Goal: Task Accomplishment & Management: Use online tool/utility

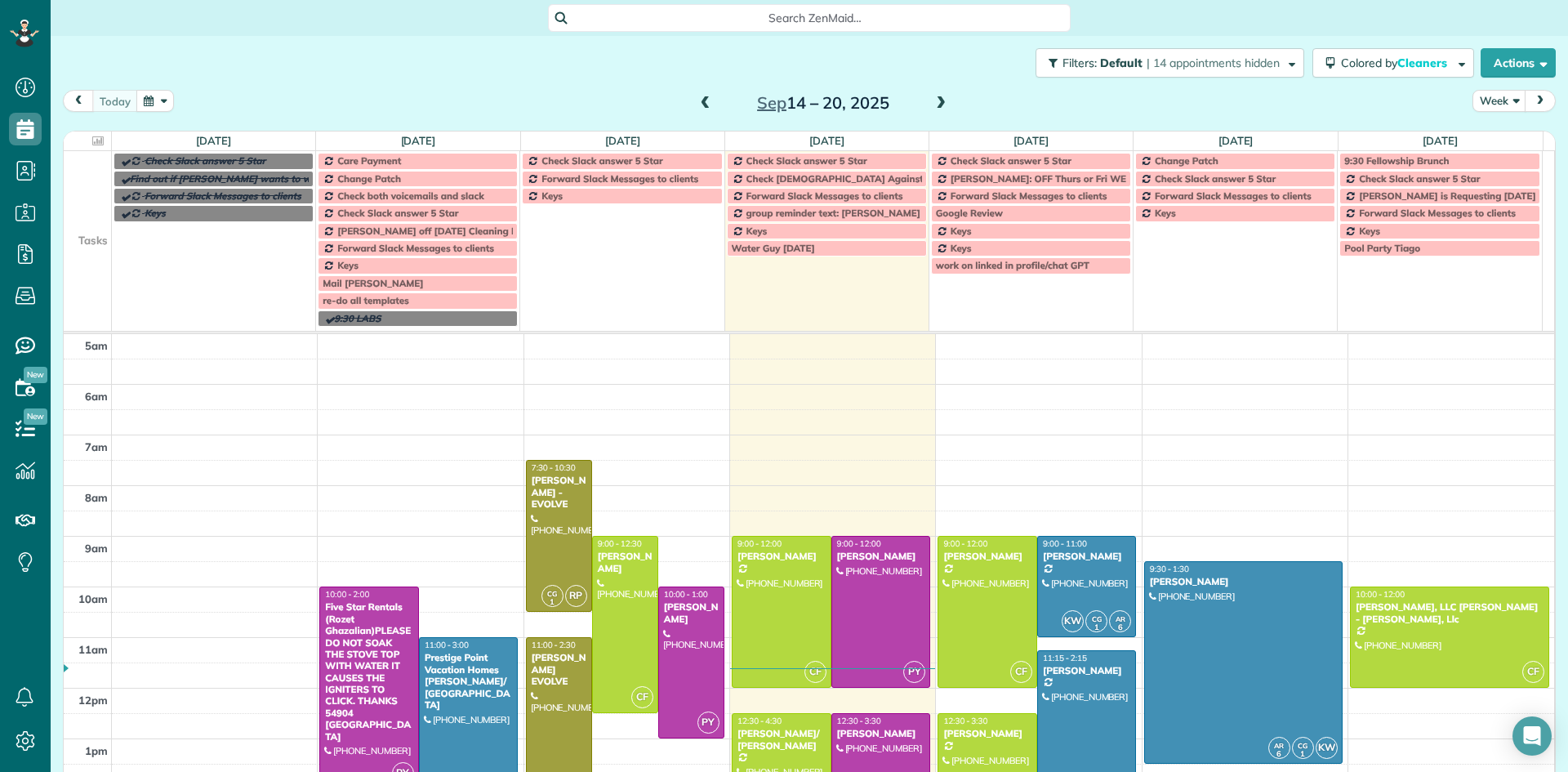
scroll to position [102, 0]
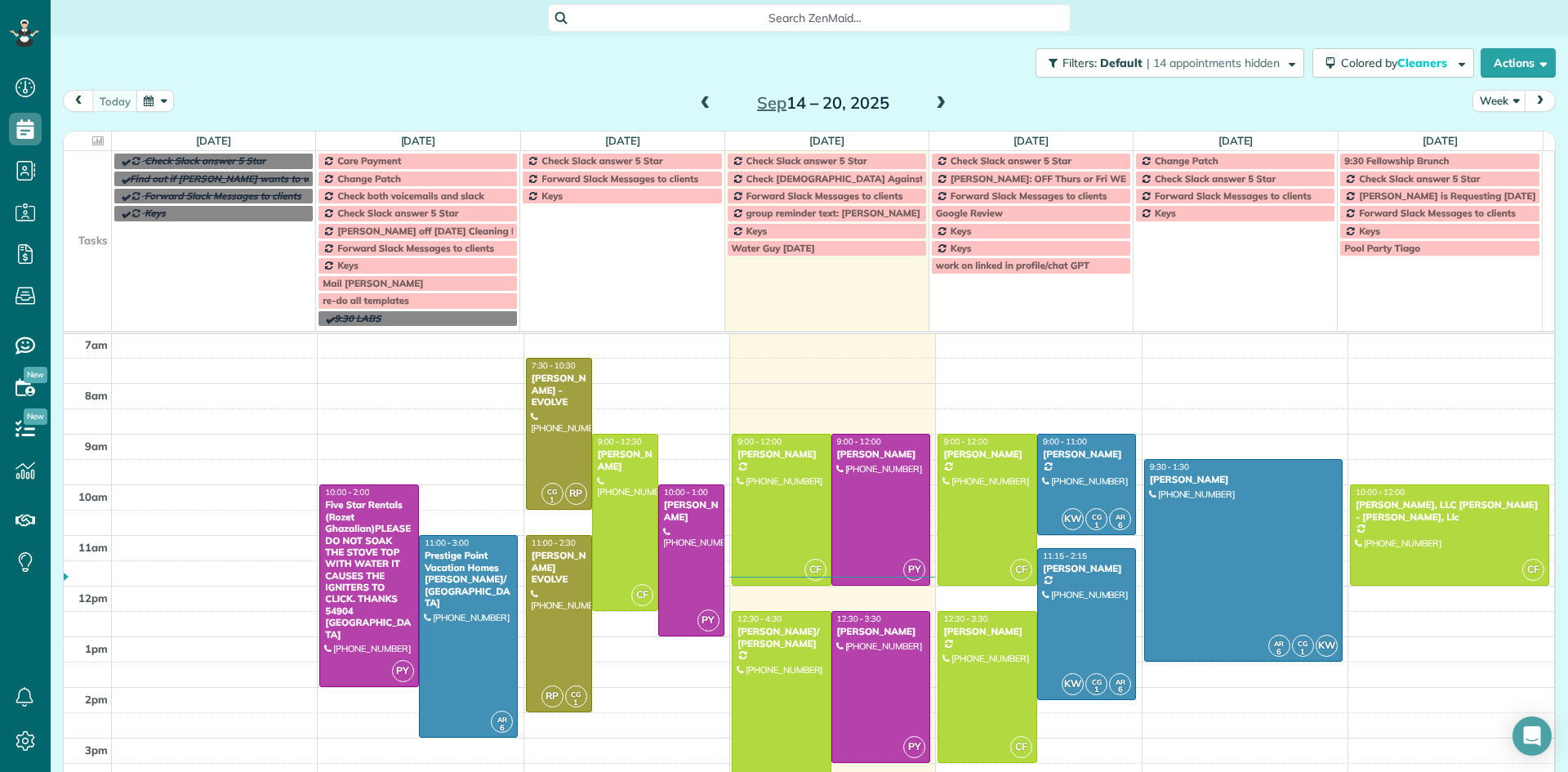
click at [427, 280] on div "Mail [PERSON_NAME]" at bounding box center [418, 283] width 190 height 11
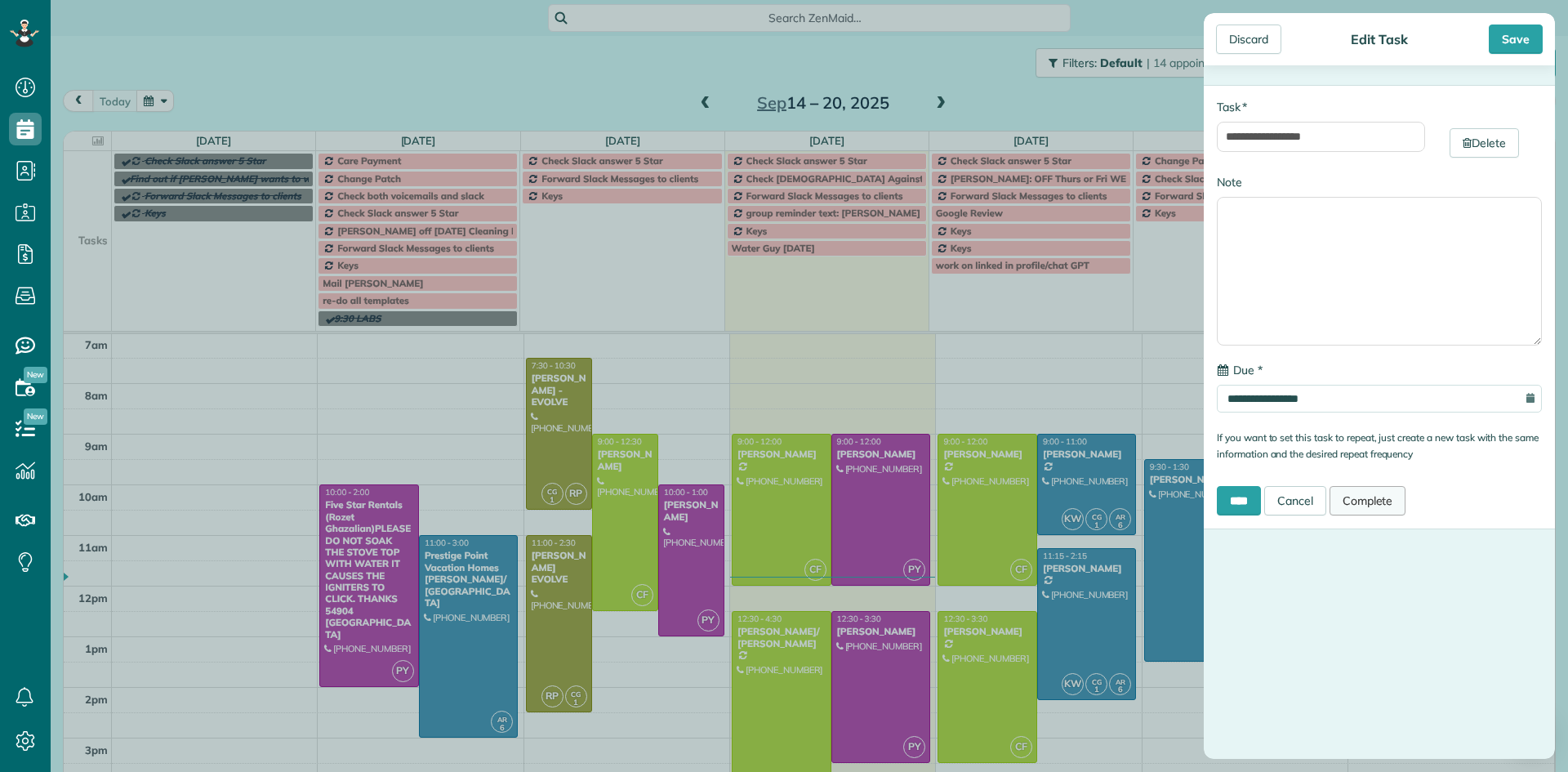
click at [1394, 501] on link "Complete" at bounding box center [1367, 501] width 76 height 30
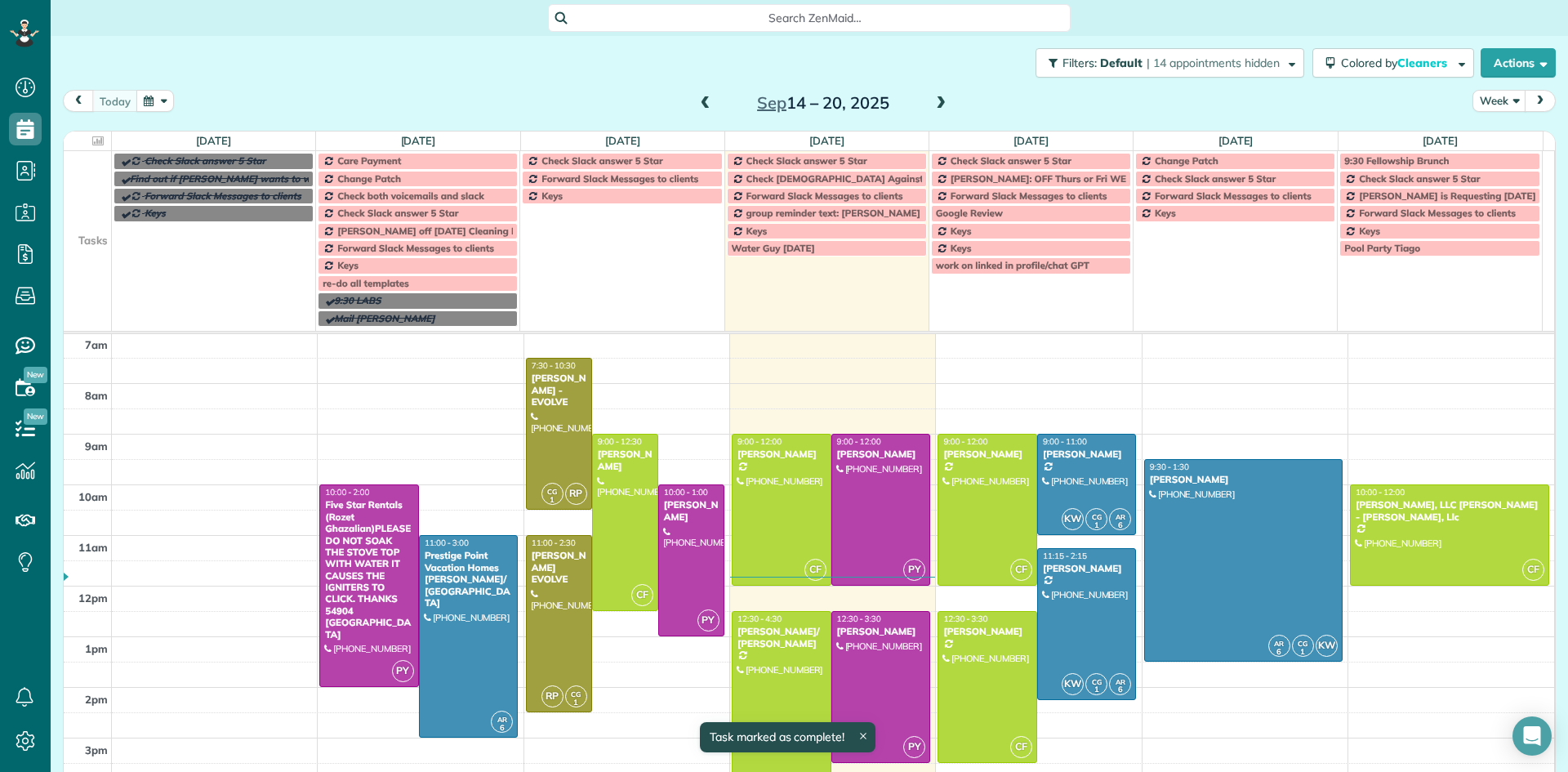
click at [385, 162] on span "Care Payment" at bounding box center [368, 161] width 63 height 12
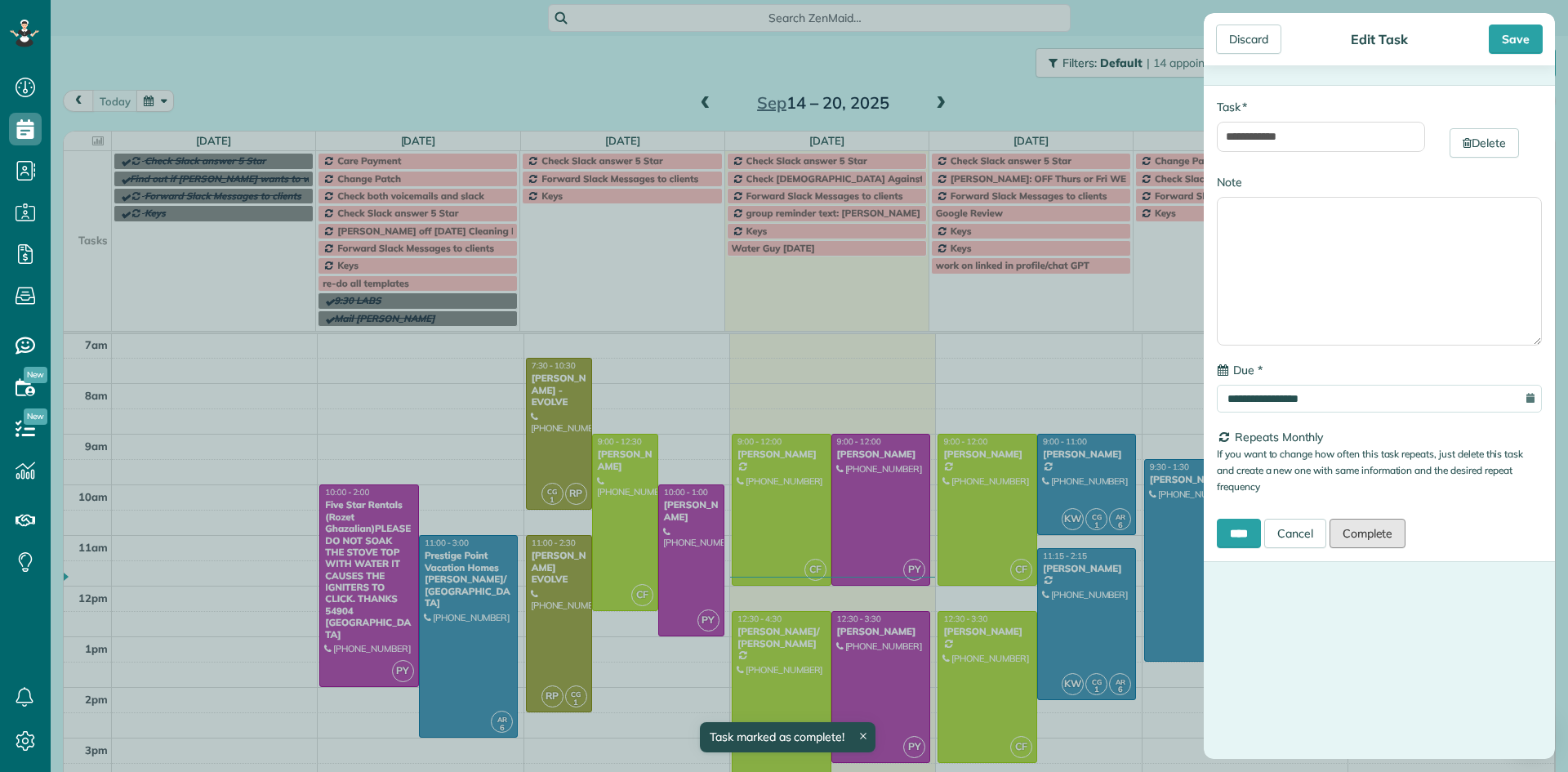
click at [1358, 531] on link "Complete" at bounding box center [1367, 533] width 76 height 30
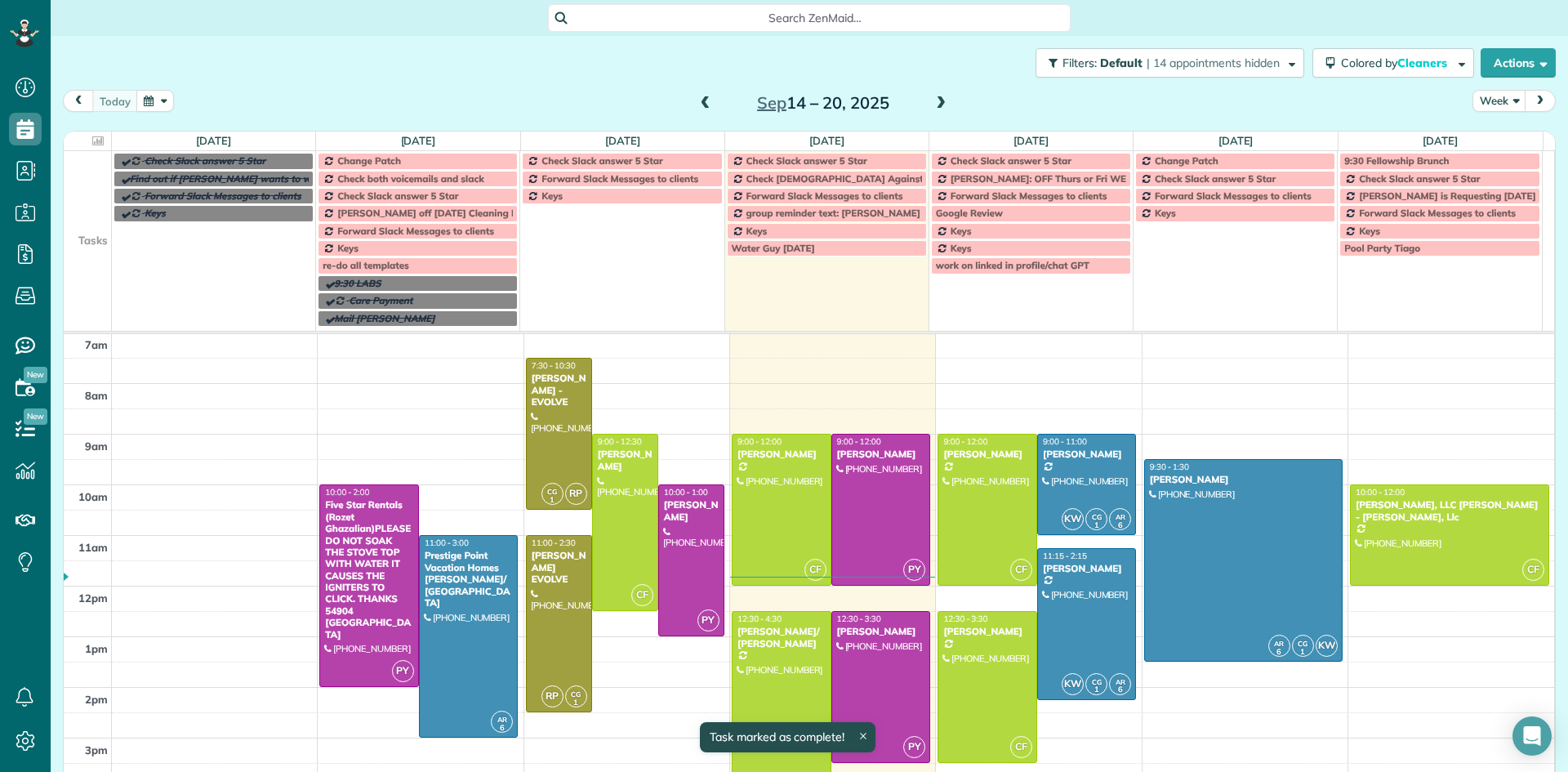
click at [385, 256] on link "Keys" at bounding box center [418, 248] width 200 height 16
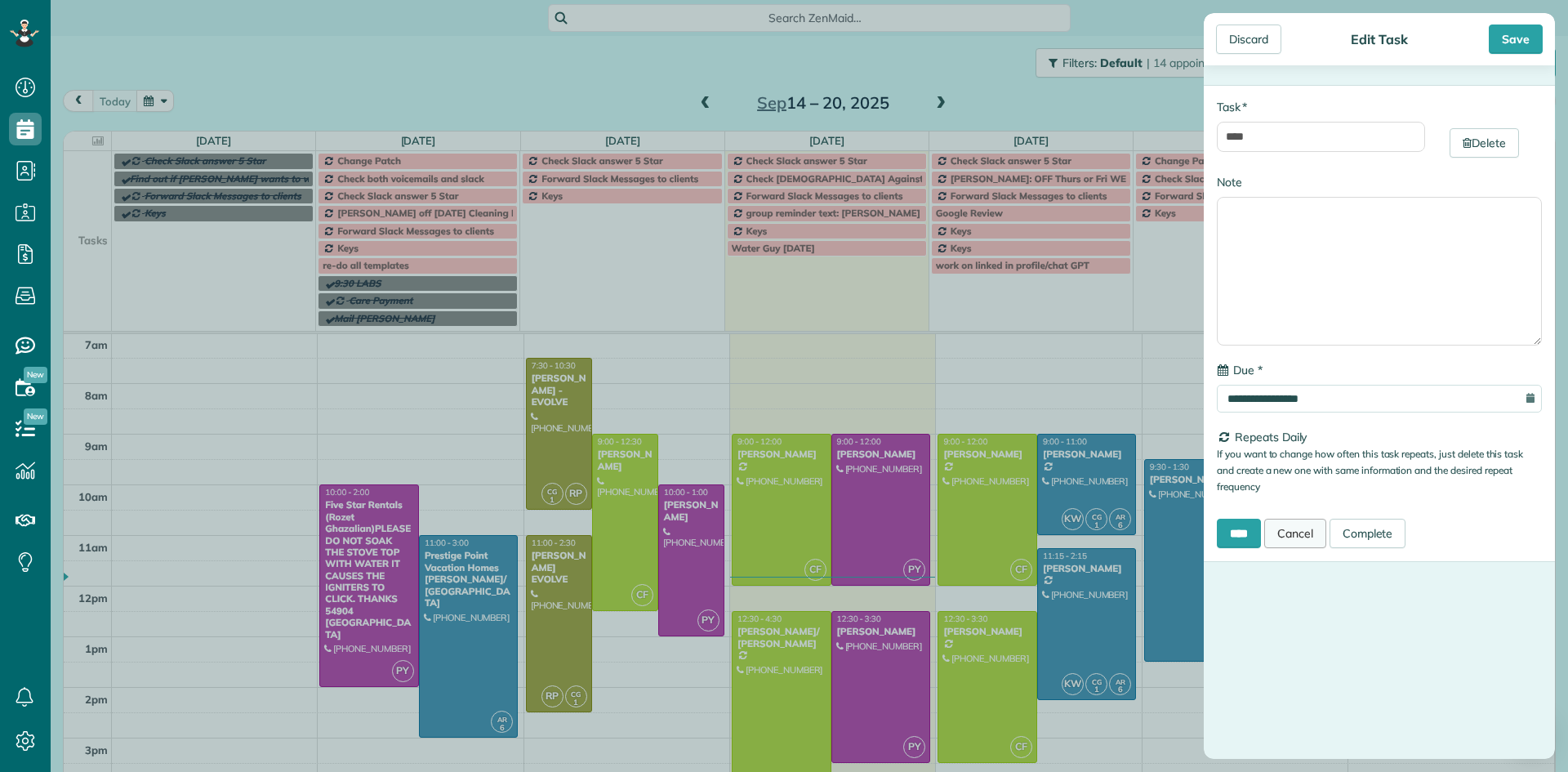
click at [1315, 533] on link "Cancel" at bounding box center [1295, 533] width 62 height 30
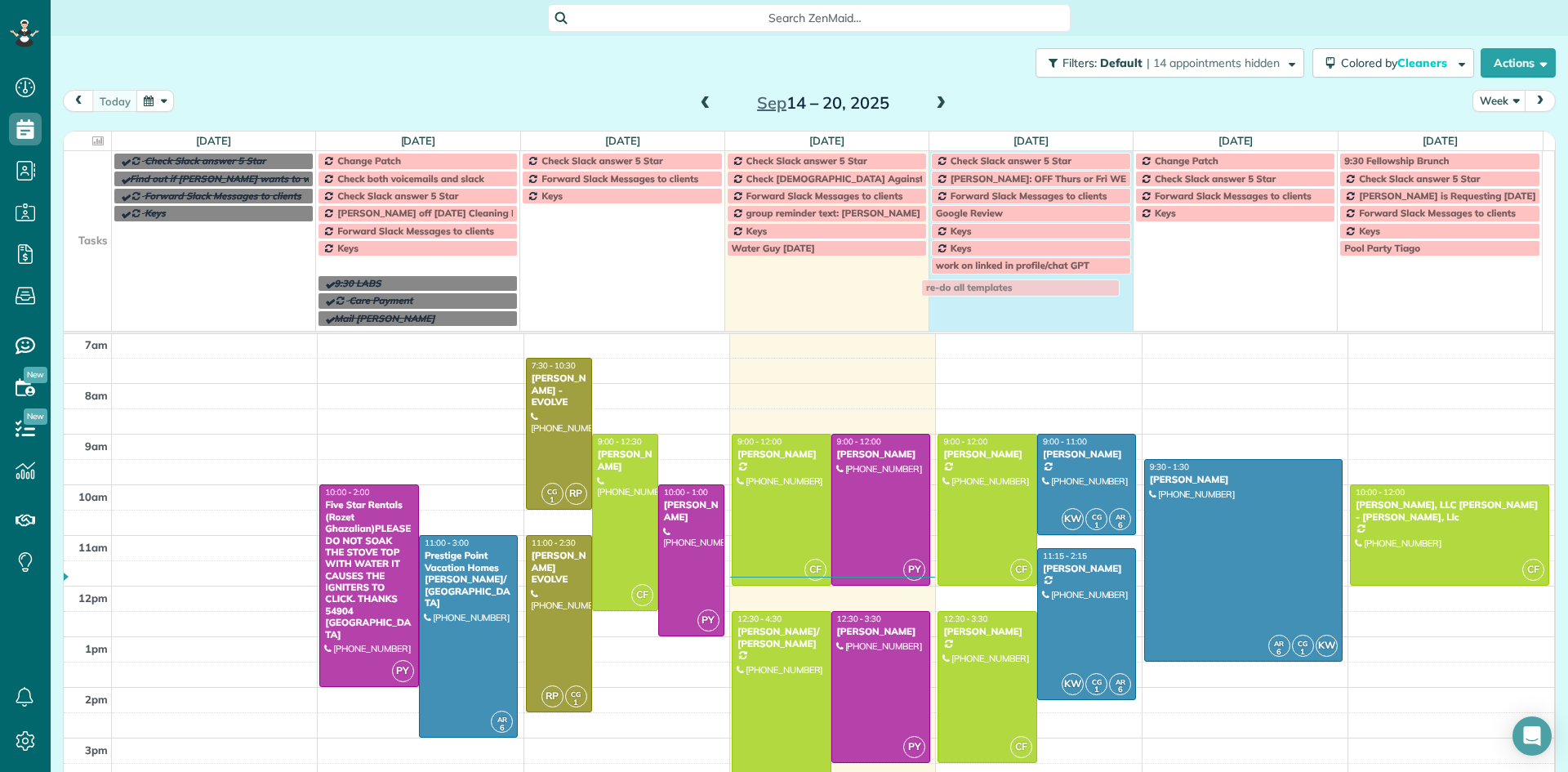
drag, startPoint x: 430, startPoint y: 267, endPoint x: 1035, endPoint y: 288, distance: 605.4
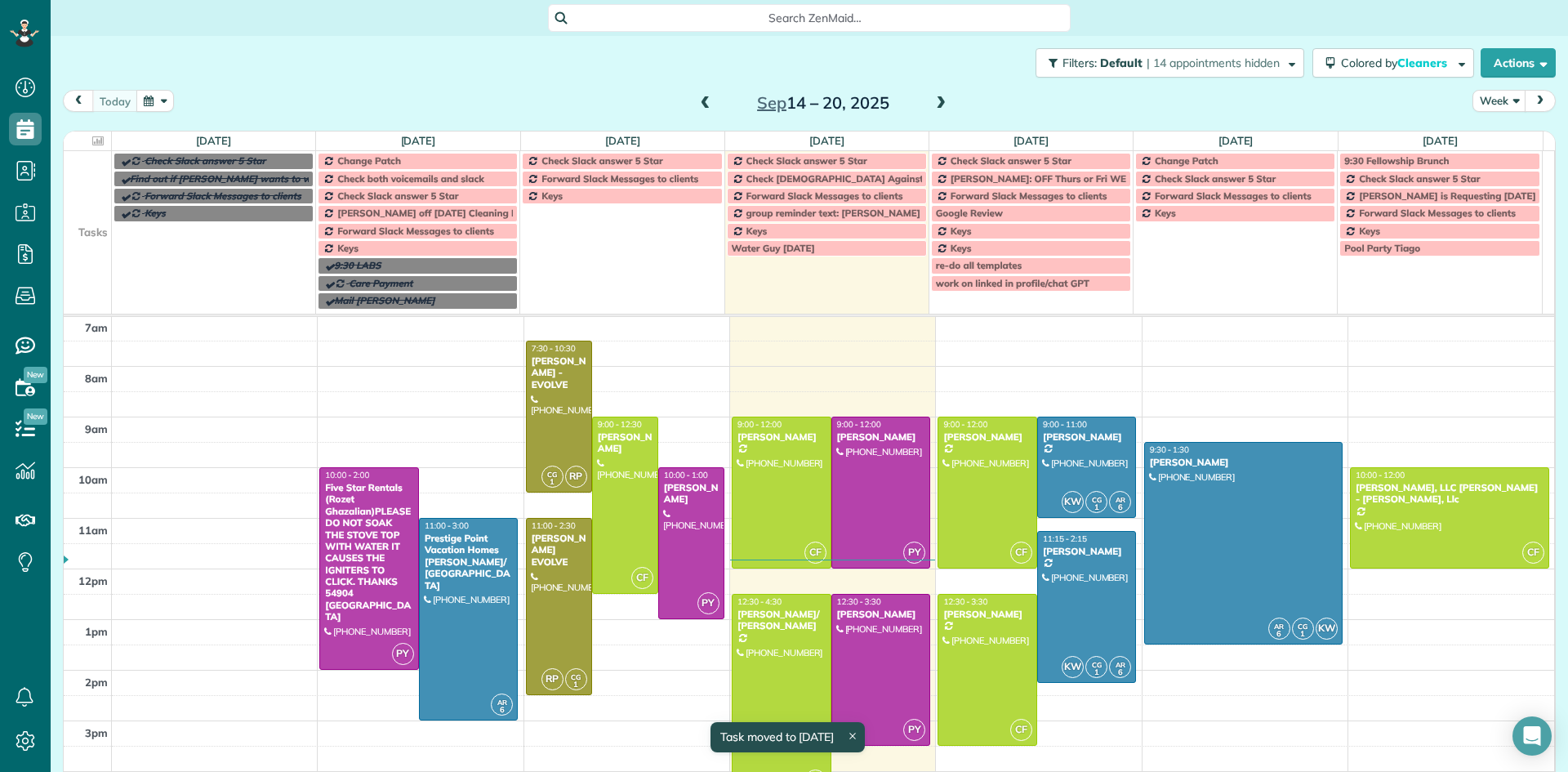
click at [396, 252] on div "Keys" at bounding box center [418, 247] width 190 height 11
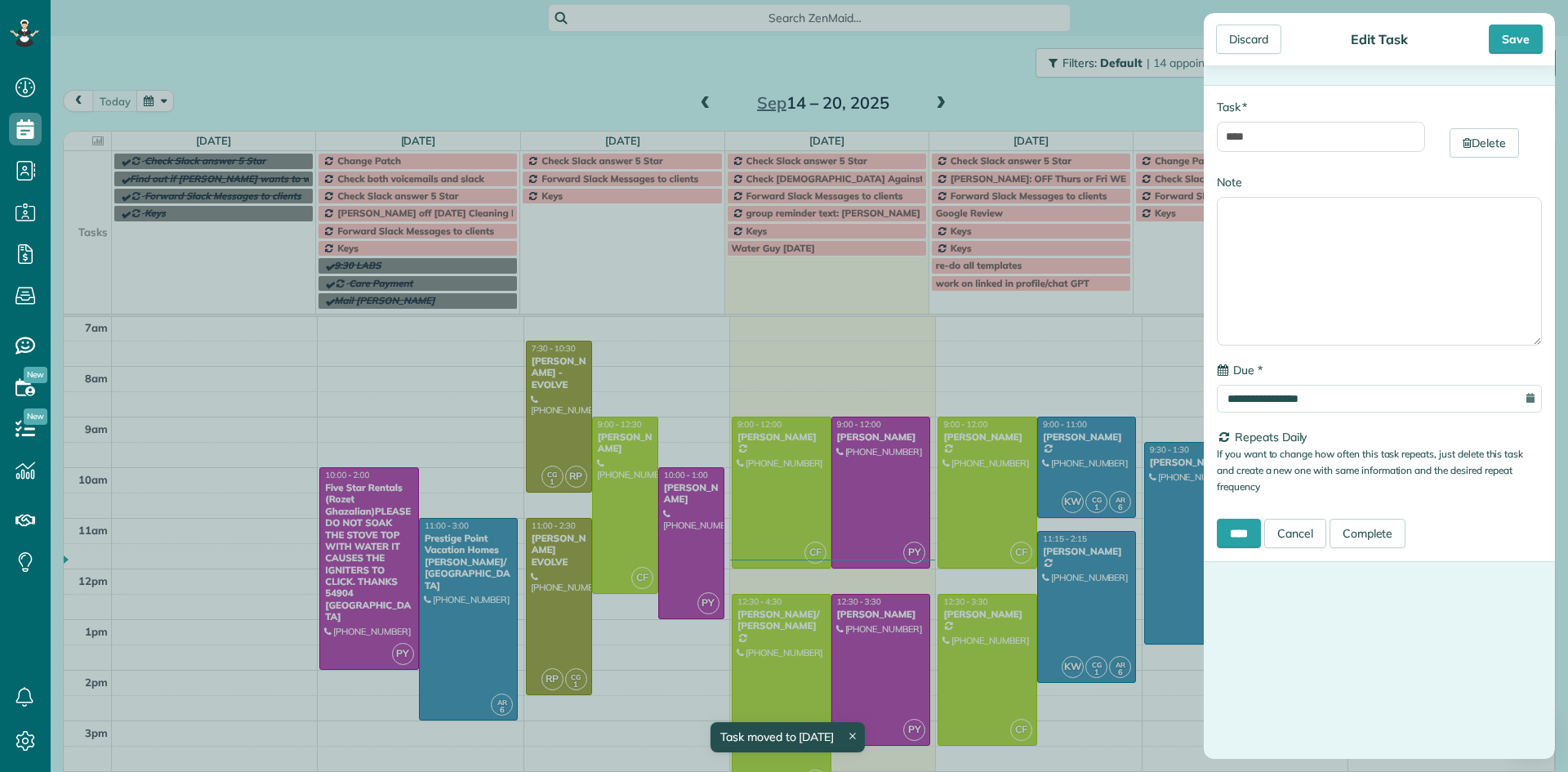
click at [394, 250] on div "**********" at bounding box center [784, 386] width 1568 height 772
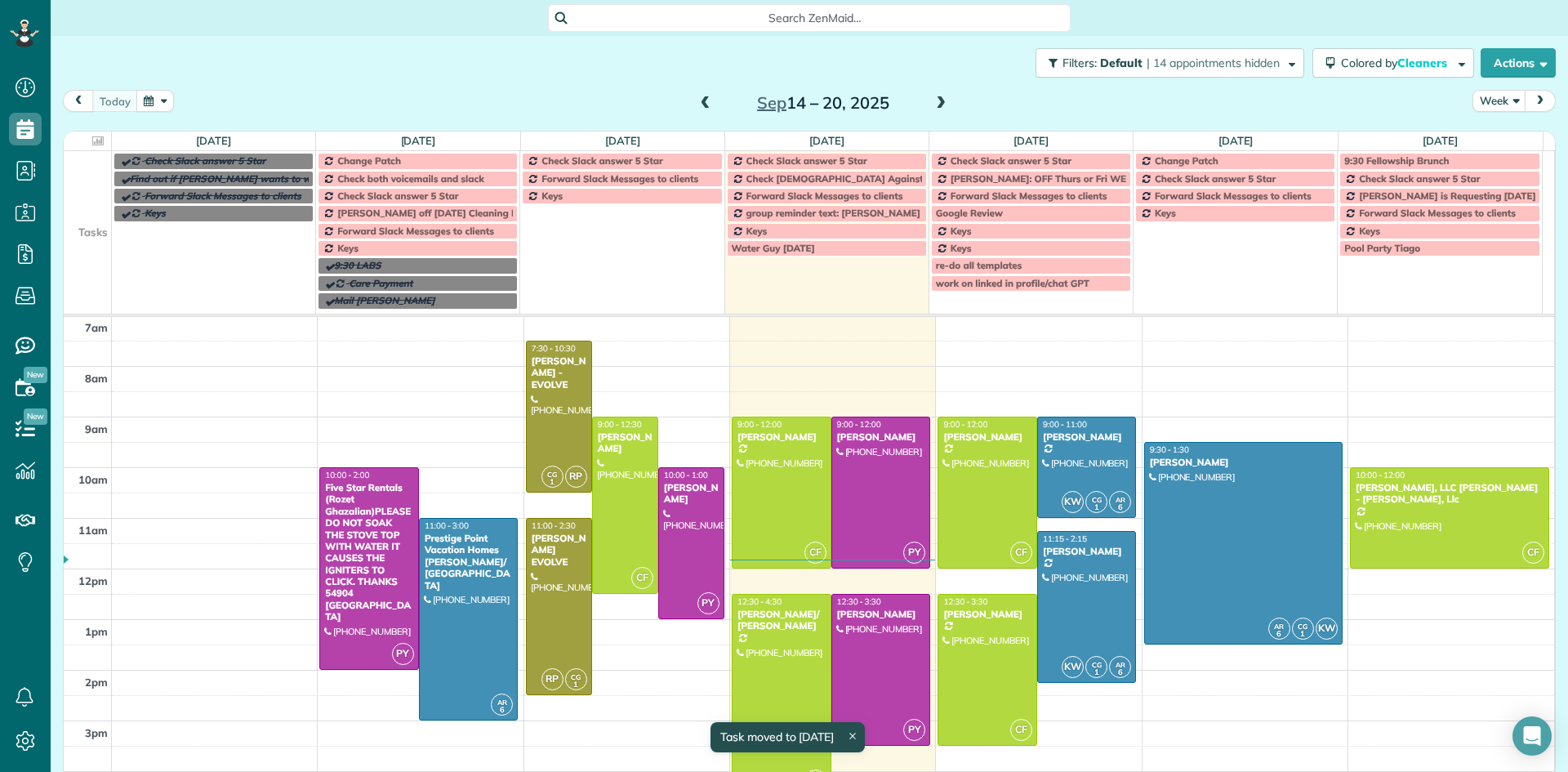
click at [394, 250] on div "Keys" at bounding box center [418, 247] width 190 height 11
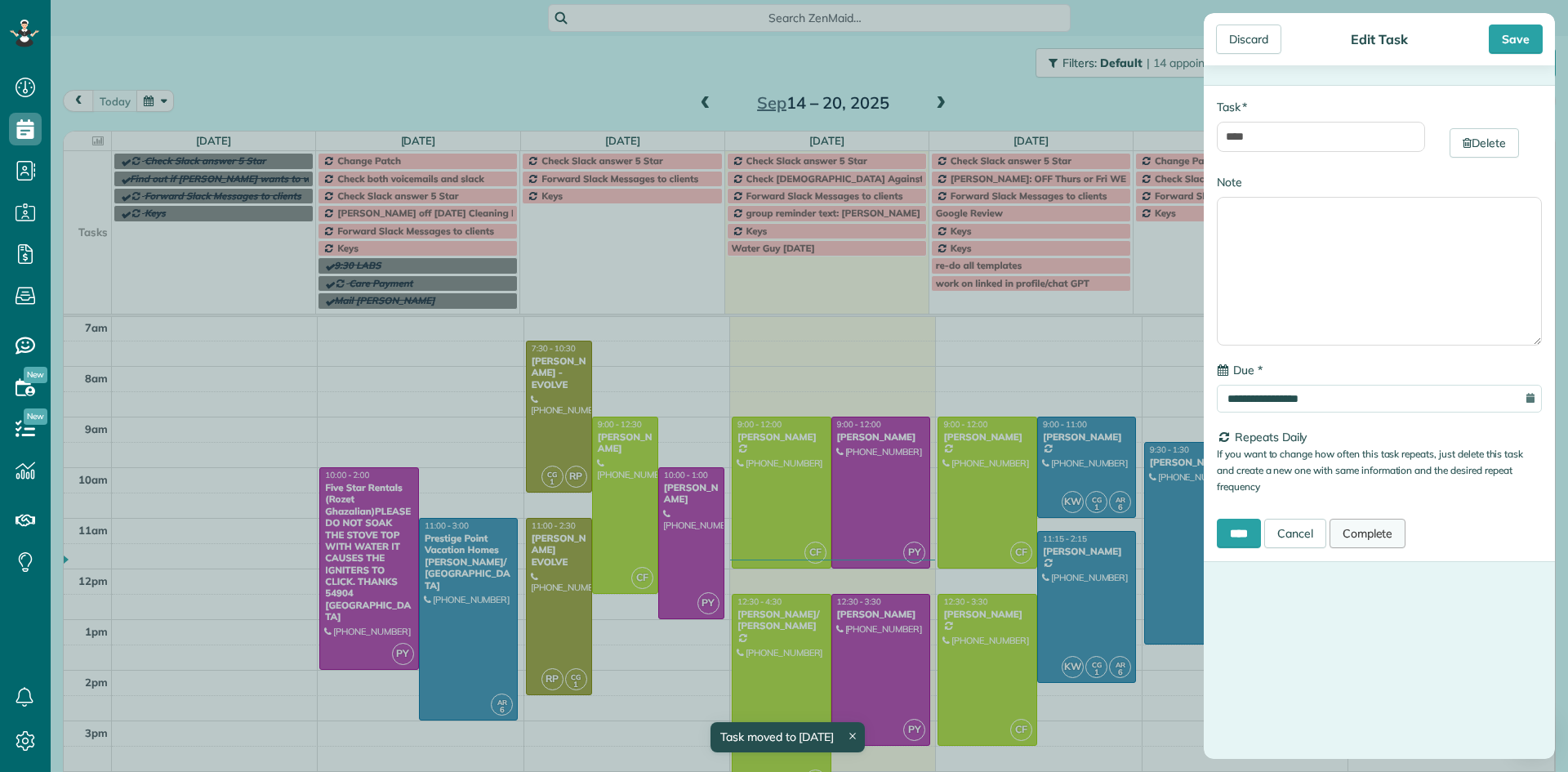
click at [1364, 531] on link "Complete" at bounding box center [1367, 533] width 76 height 30
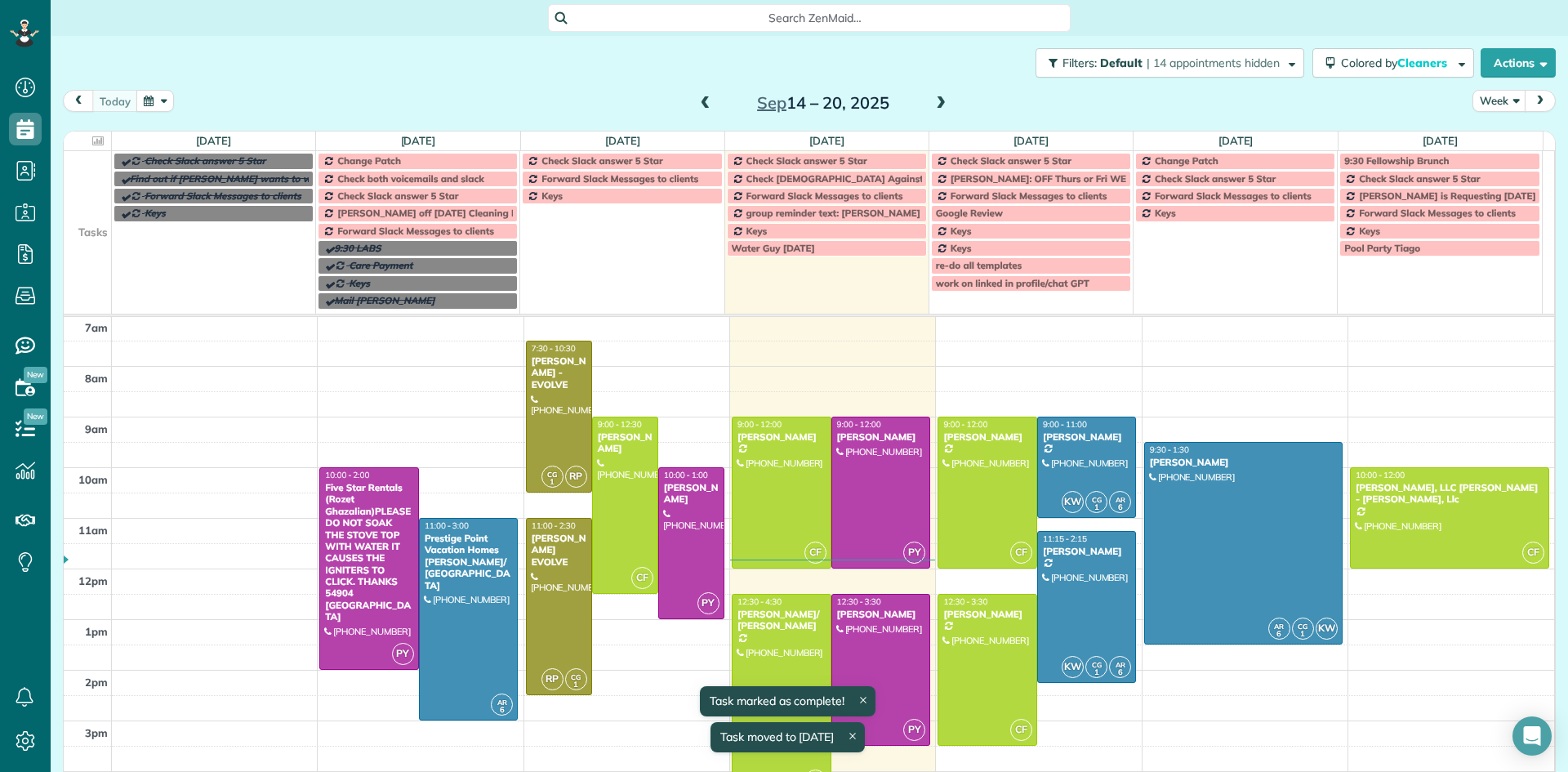
click at [374, 235] on span "Forward Slack Messages to clients" at bounding box center [415, 231] width 157 height 12
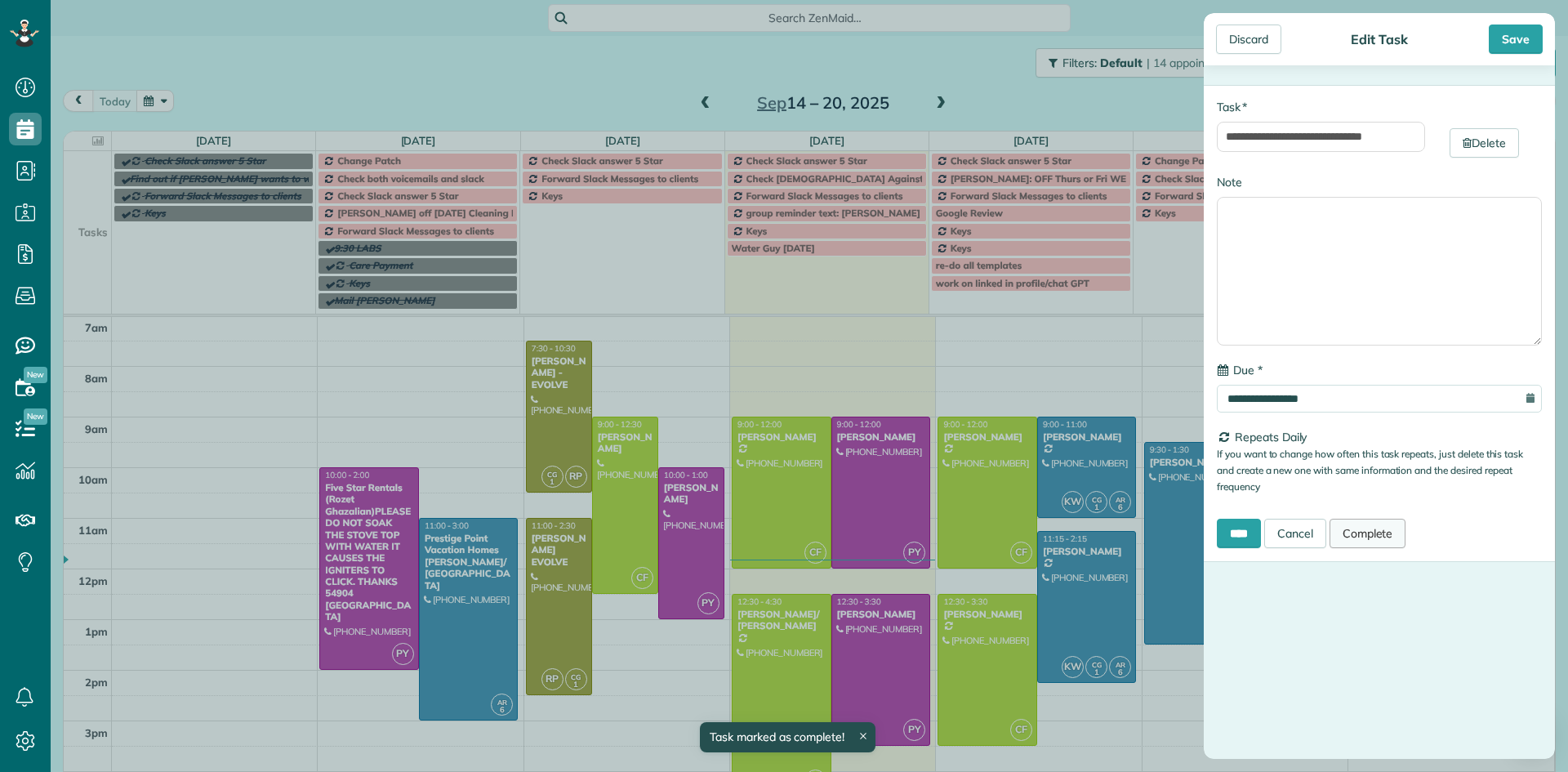
click at [1377, 541] on link "Complete" at bounding box center [1367, 533] width 76 height 30
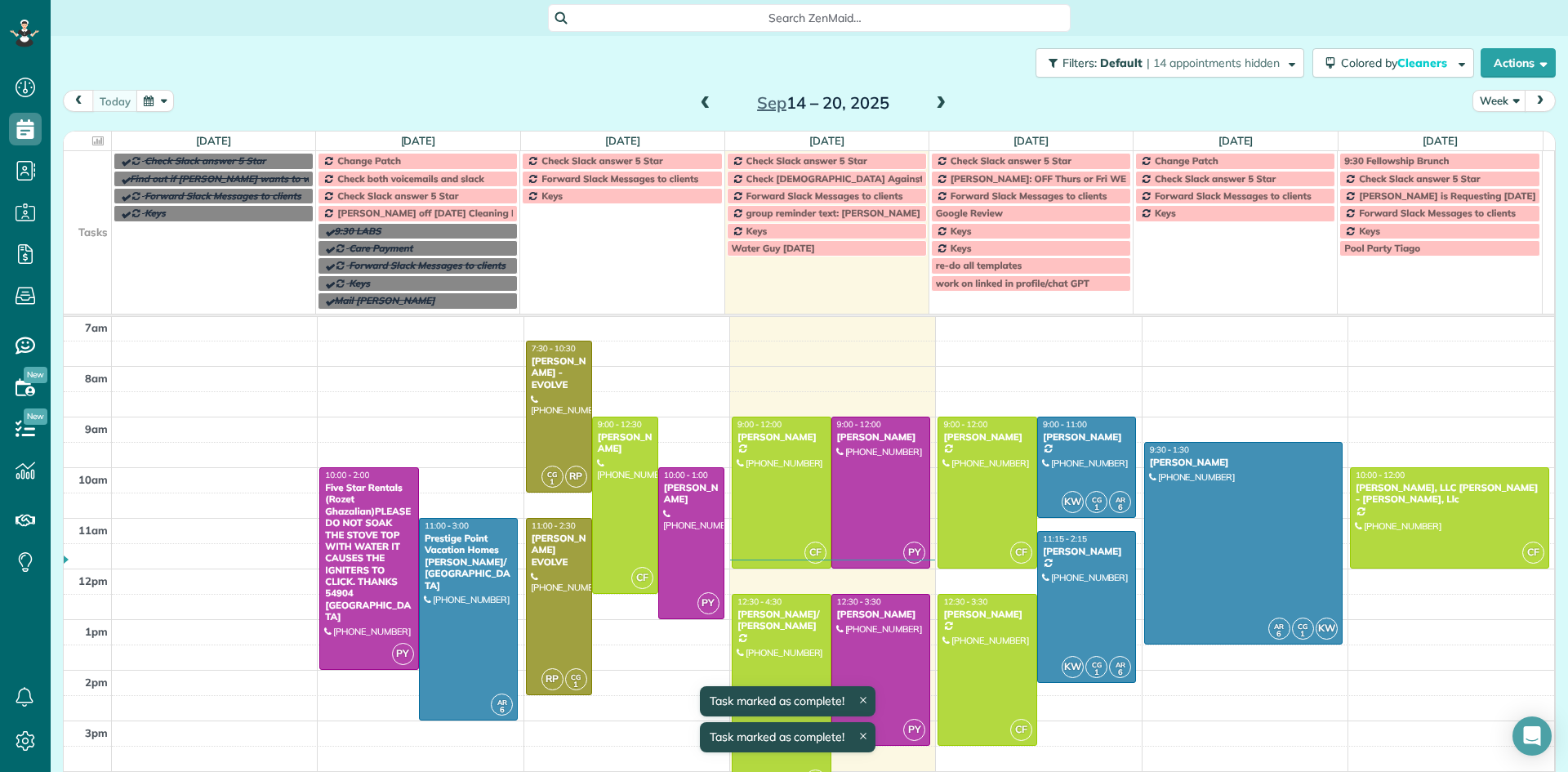
click at [443, 214] on span "[PERSON_NAME] off [DATE] Cleaning Restaurant" at bounding box center [449, 213] width 225 height 12
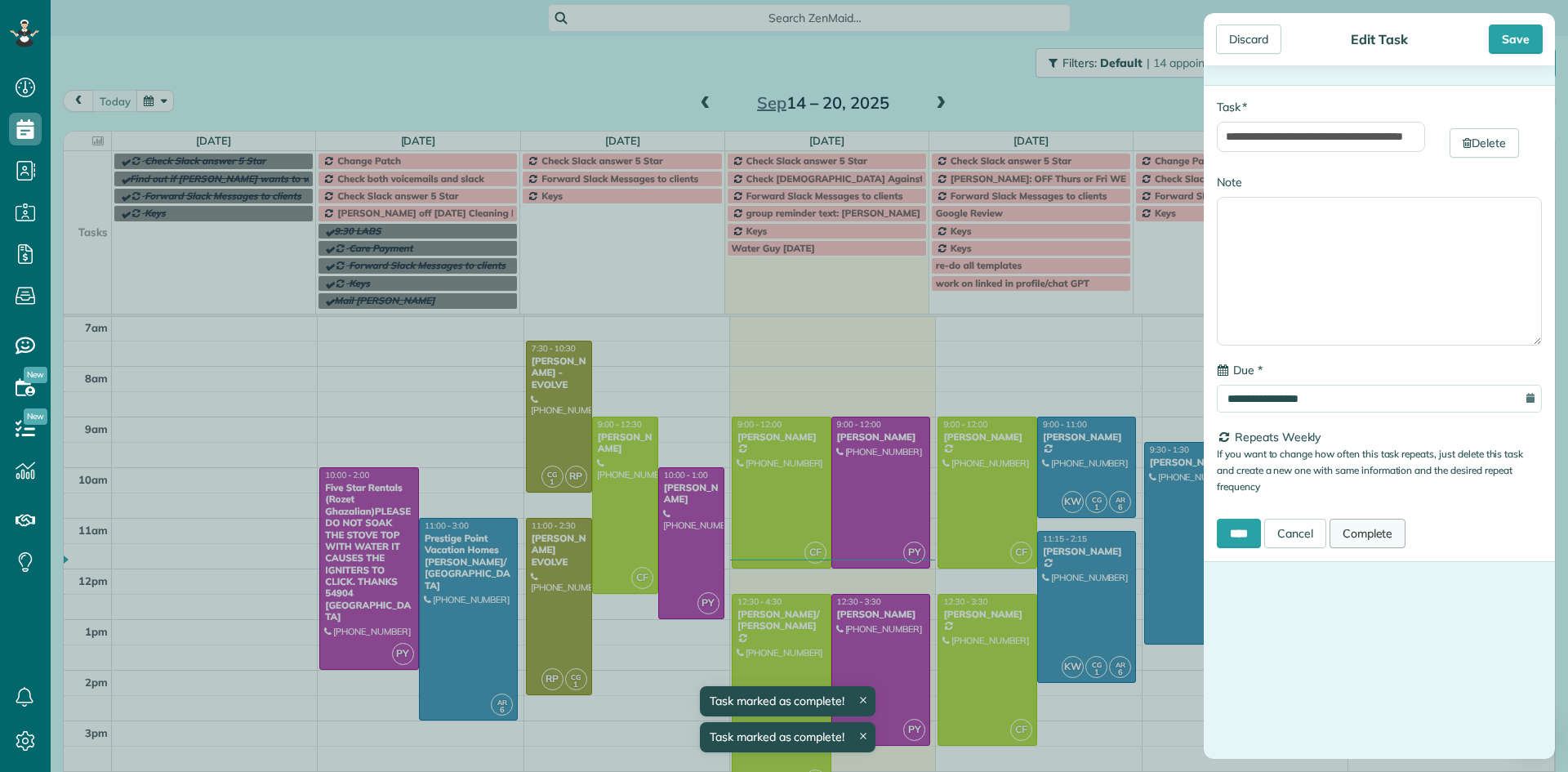
click at [1393, 521] on link "Complete" at bounding box center [1367, 533] width 76 height 30
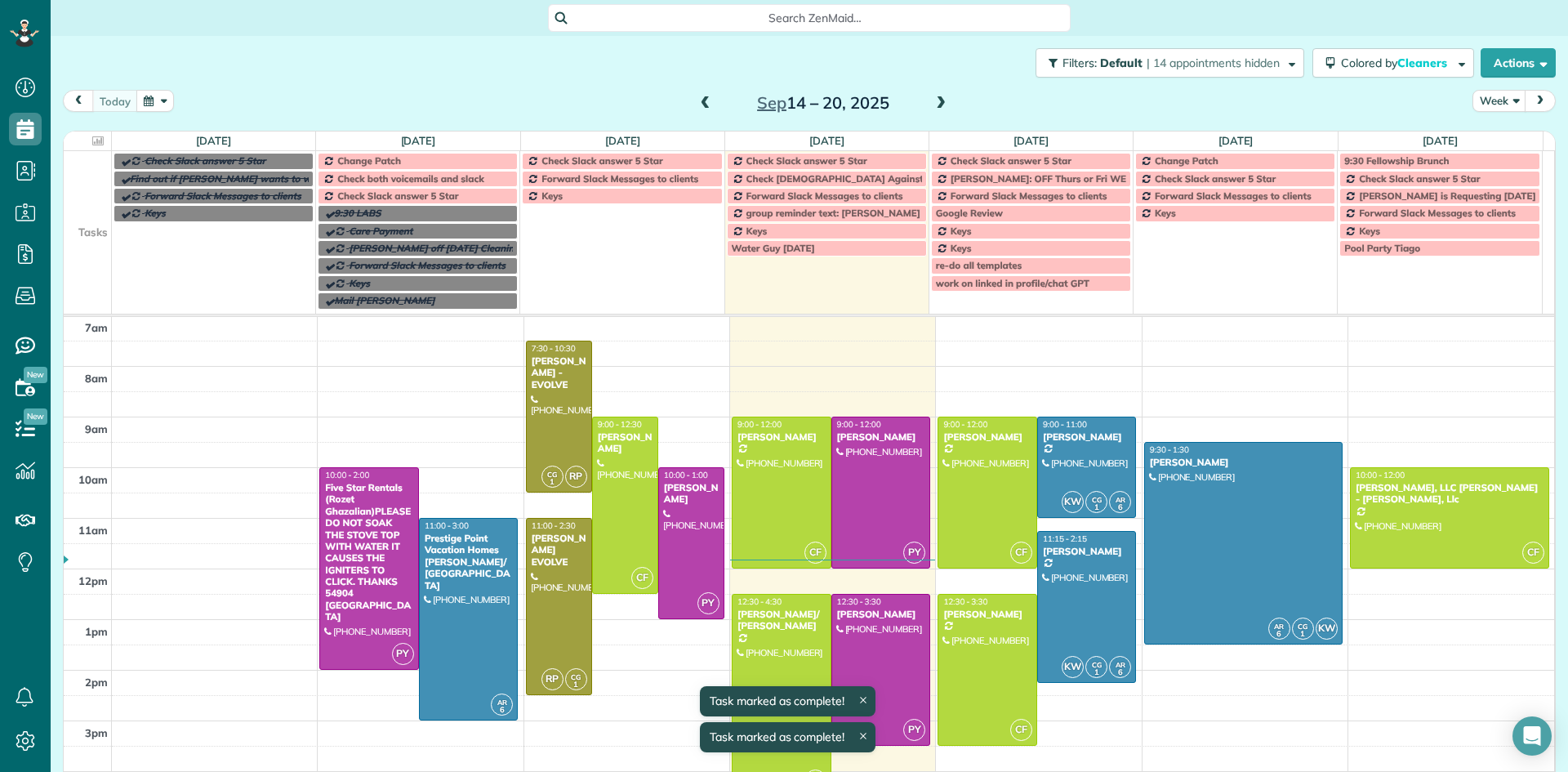
click at [932, 108] on span at bounding box center [940, 103] width 18 height 15
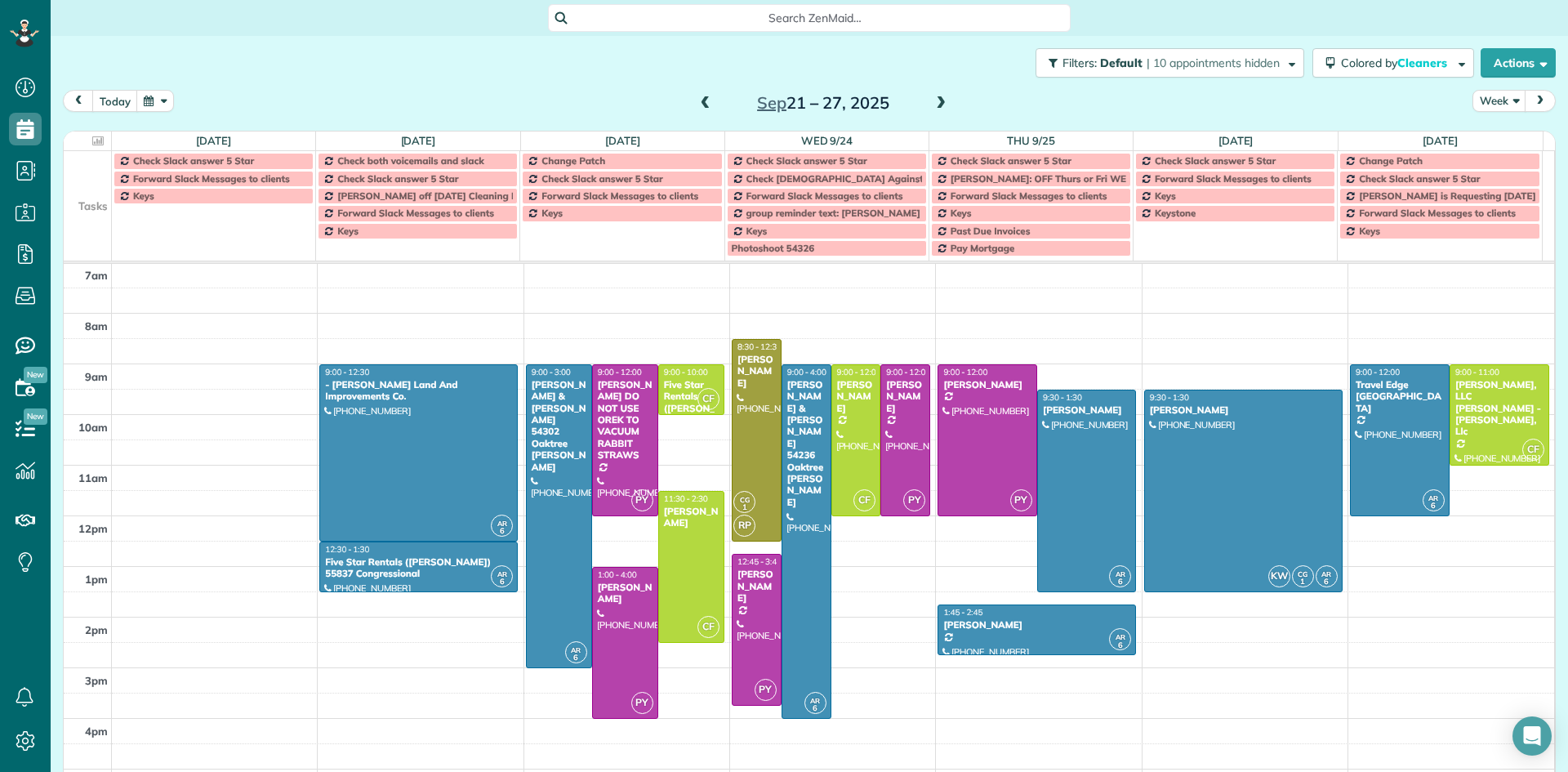
click at [696, 107] on span at bounding box center [705, 103] width 18 height 15
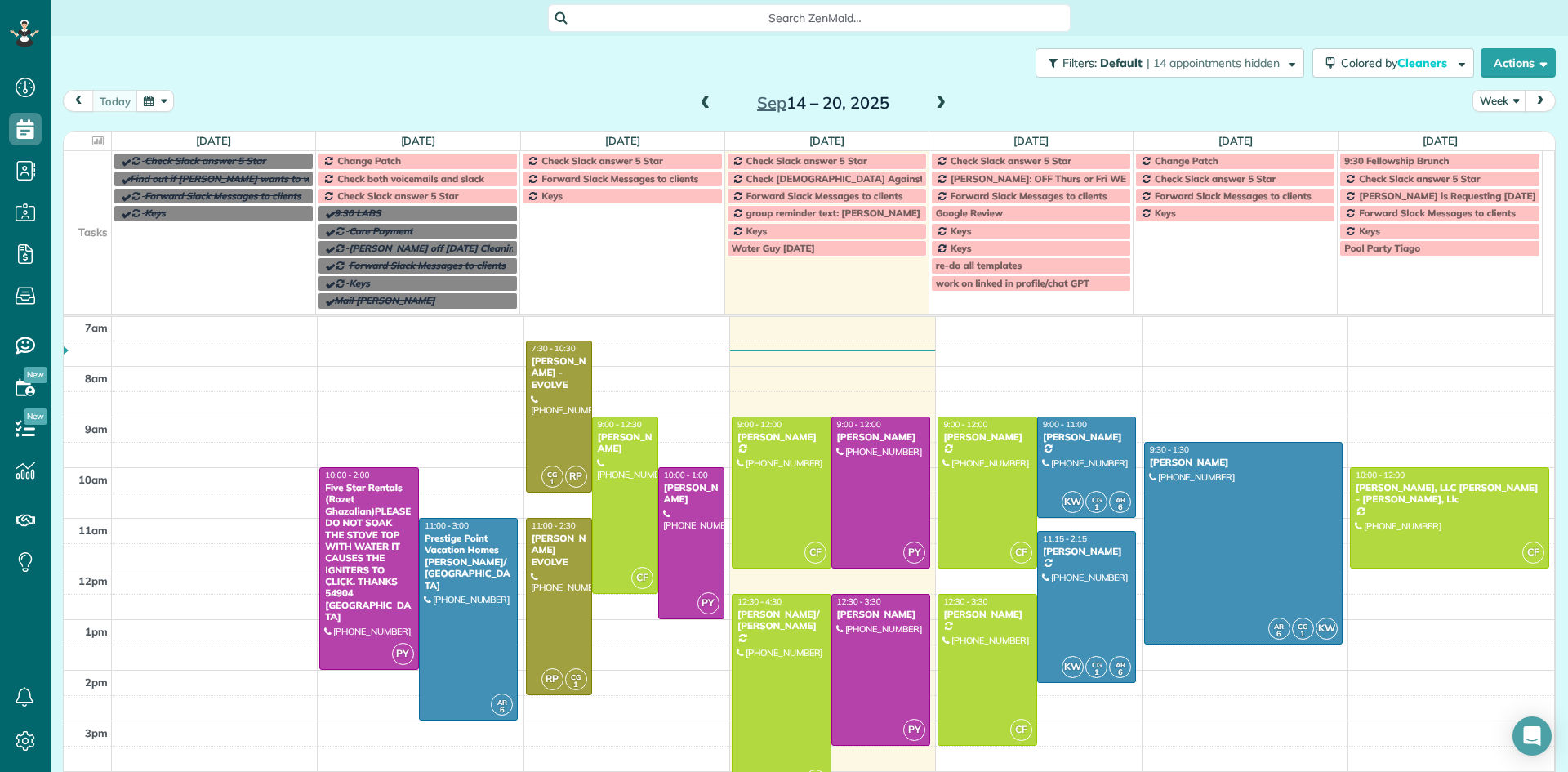
click at [452, 155] on link "Change Patch" at bounding box center [418, 161] width 200 height 16
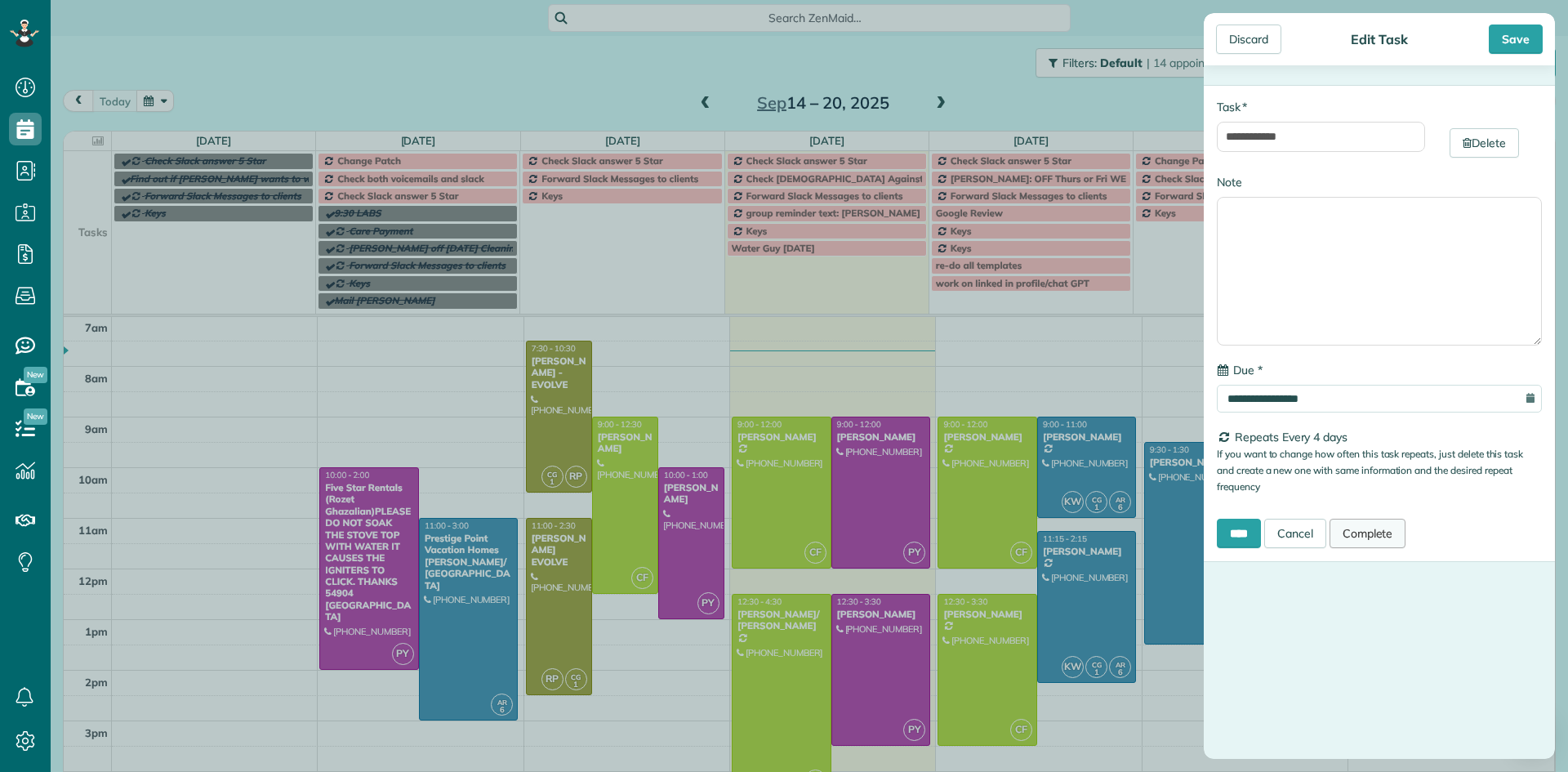
click at [1355, 535] on link "Complete" at bounding box center [1367, 533] width 76 height 30
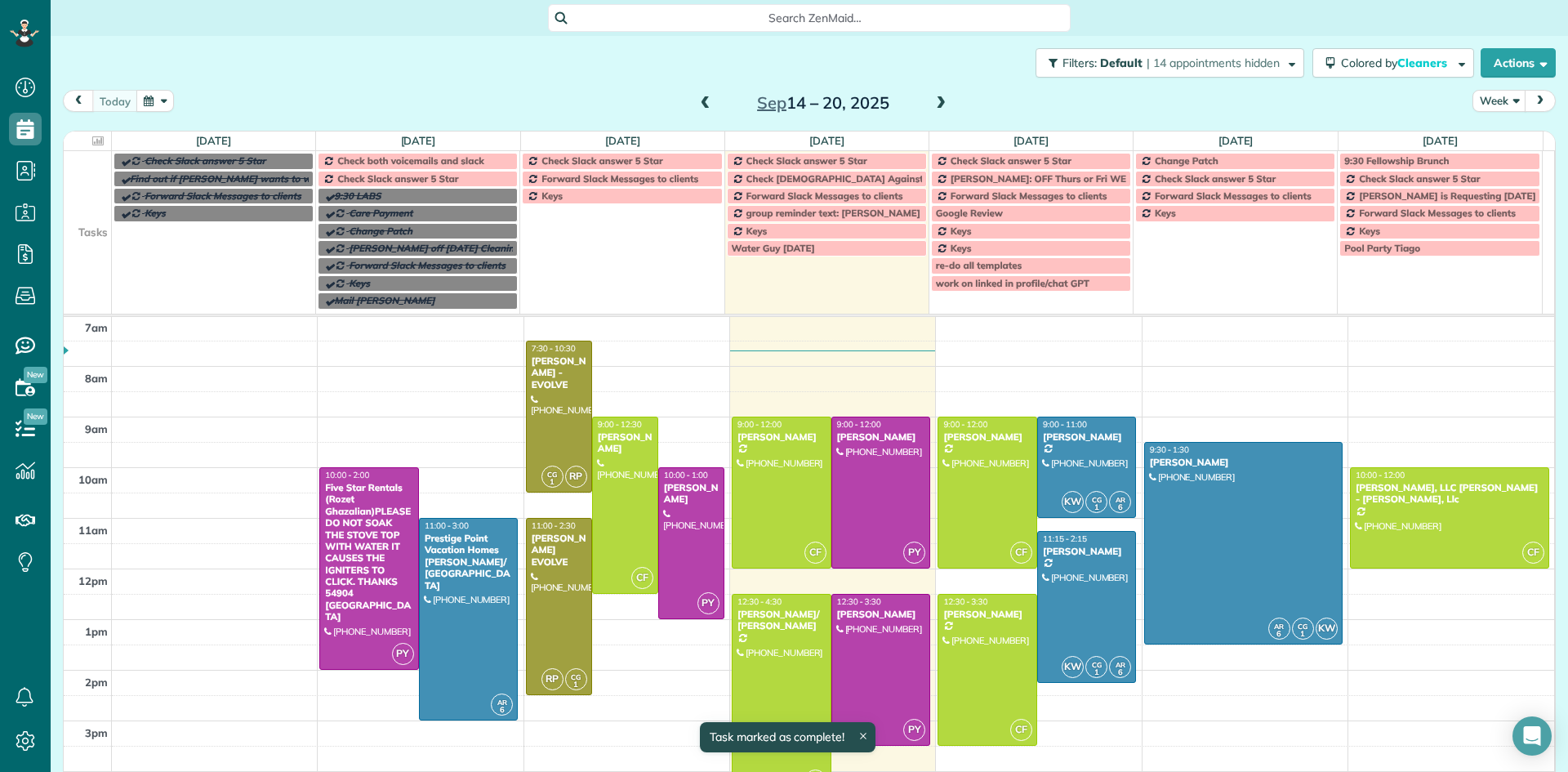
click at [396, 162] on span "Check both voicemails and slack" at bounding box center [410, 161] width 147 height 12
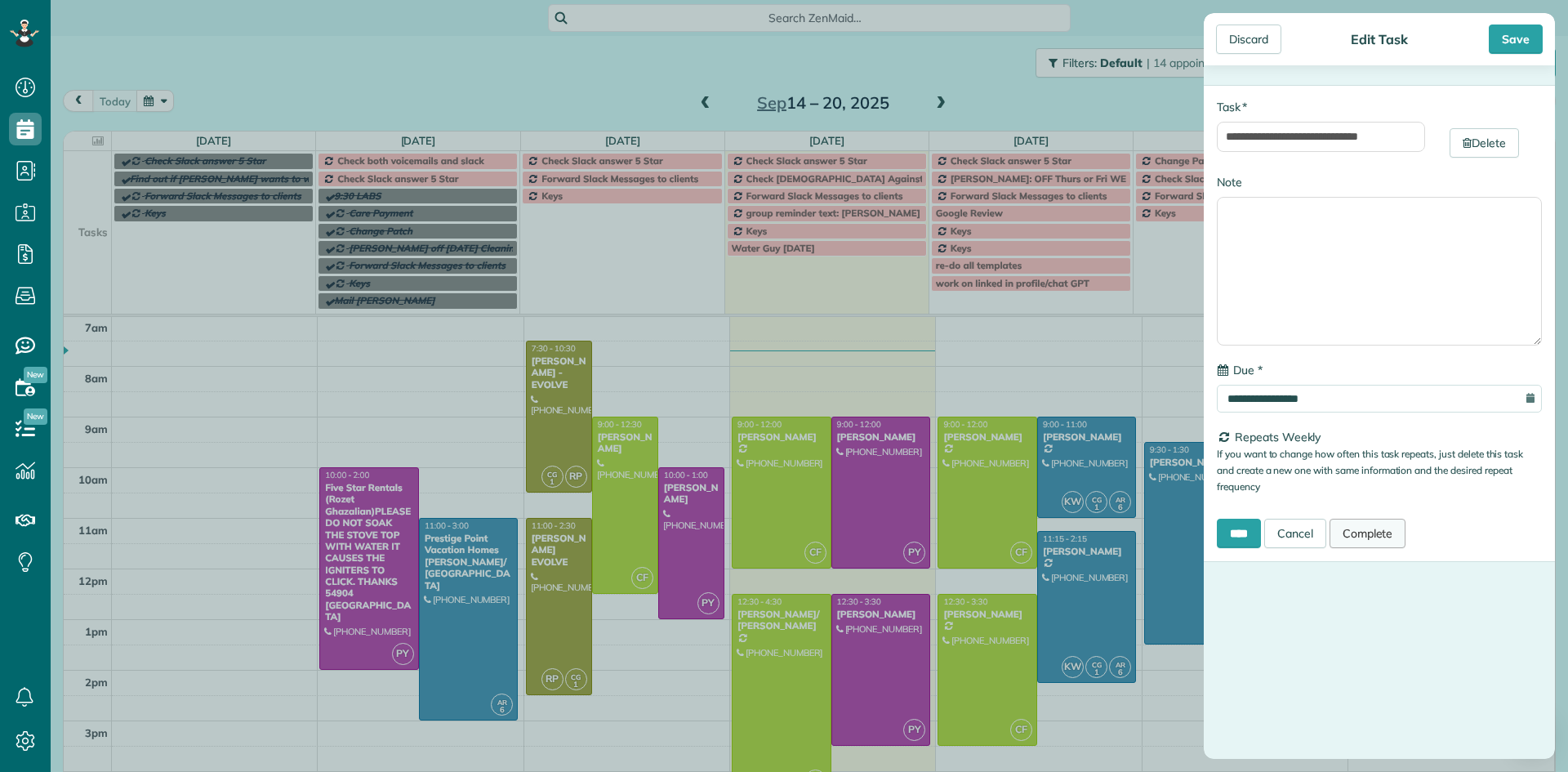
click at [1374, 532] on link "Complete" at bounding box center [1367, 533] width 76 height 30
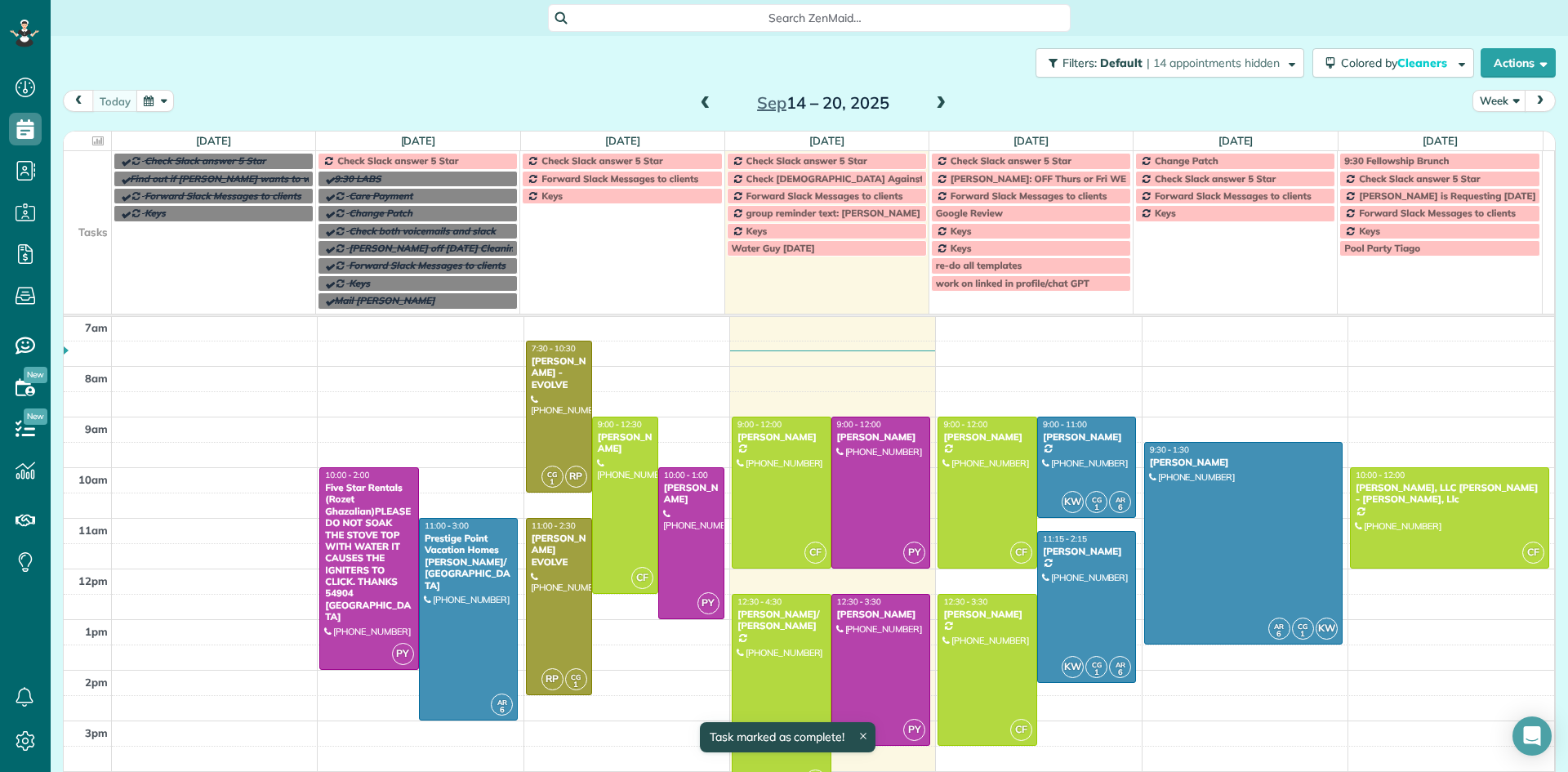
click at [361, 157] on span "Check Slack answer 5 Star" at bounding box center [397, 161] width 121 height 12
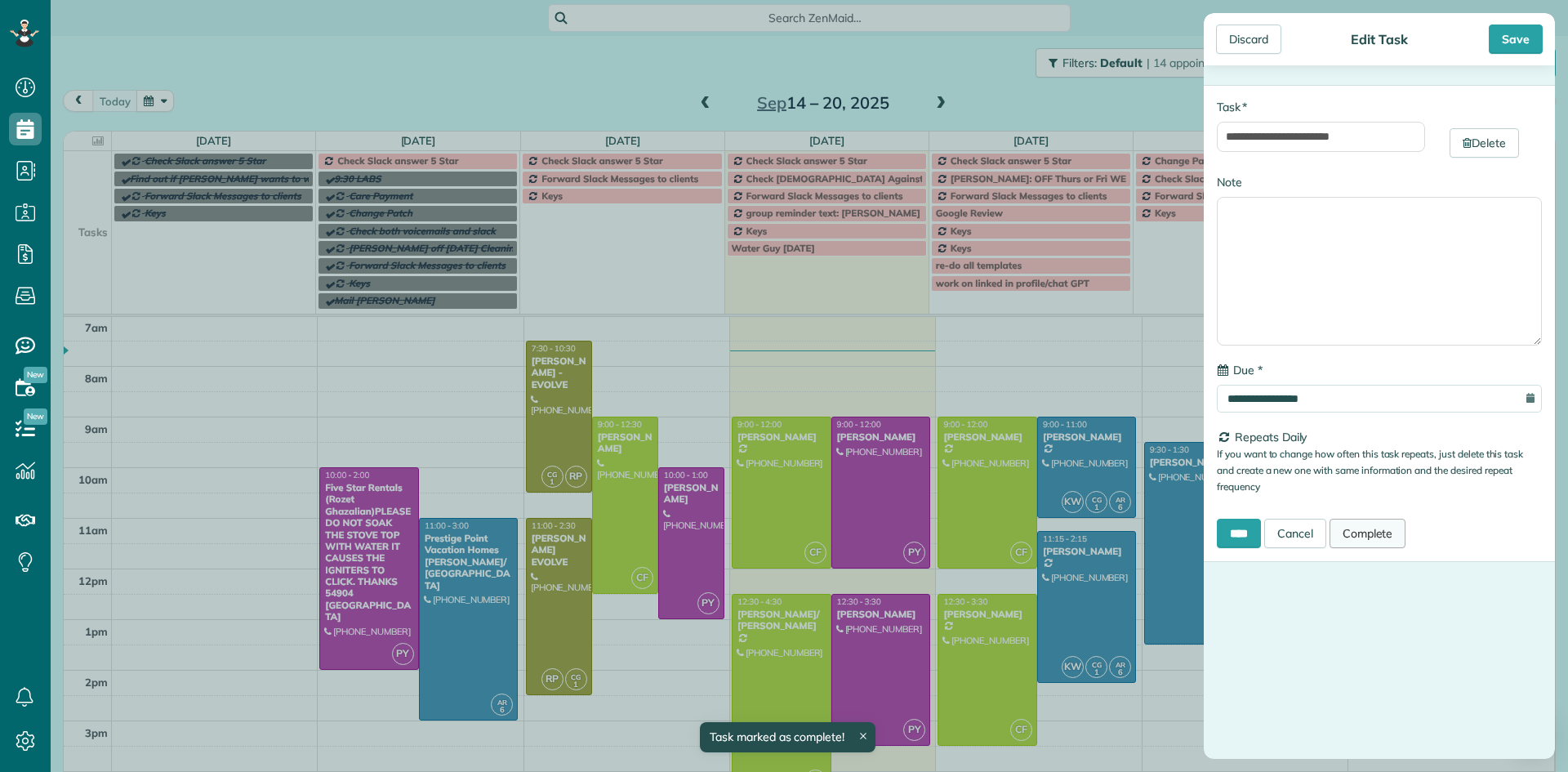
click at [1379, 538] on link "Complete" at bounding box center [1367, 533] width 76 height 30
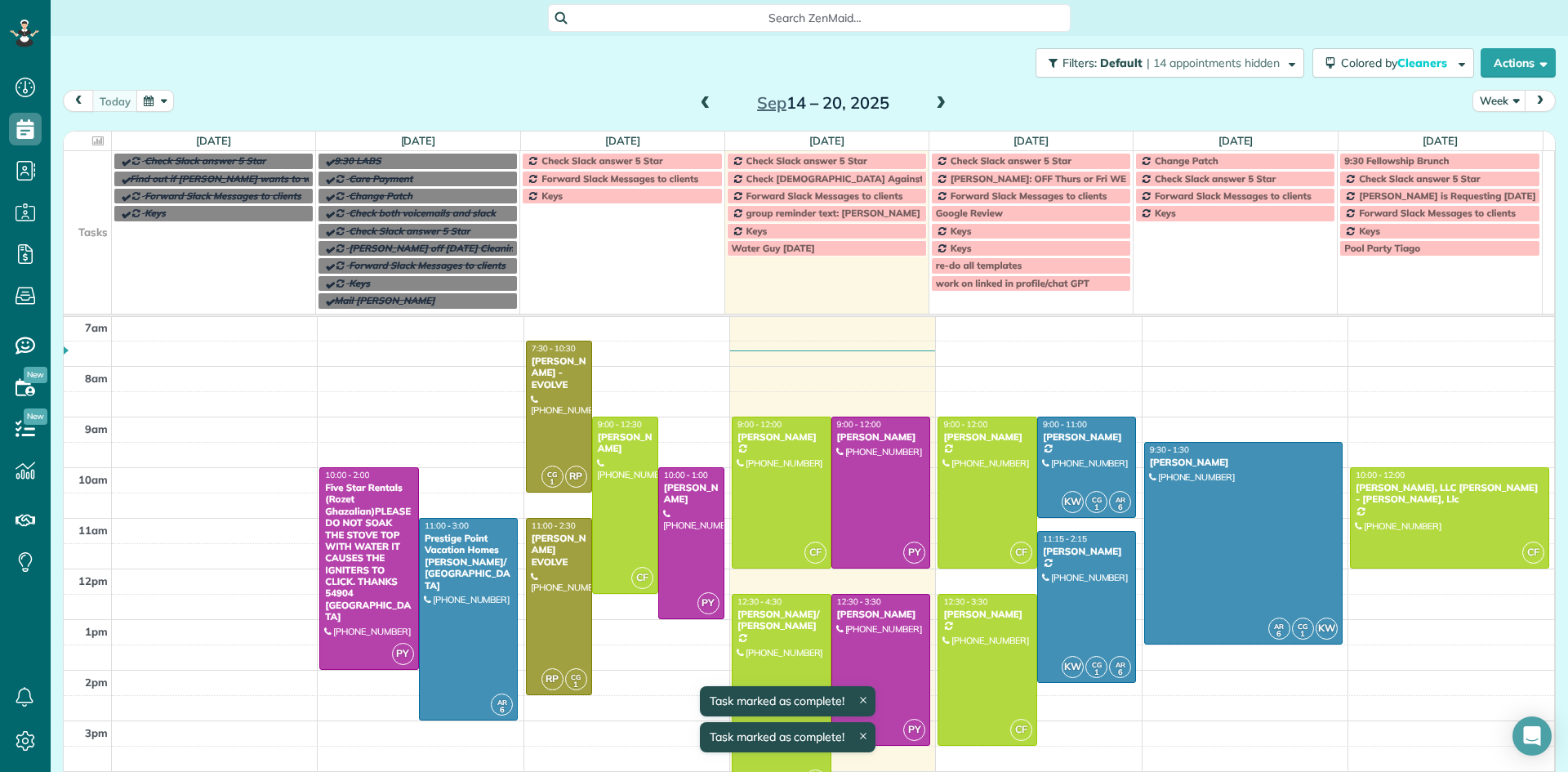
click at [642, 153] on link "Check Slack answer 5 Star" at bounding box center [622, 161] width 200 height 16
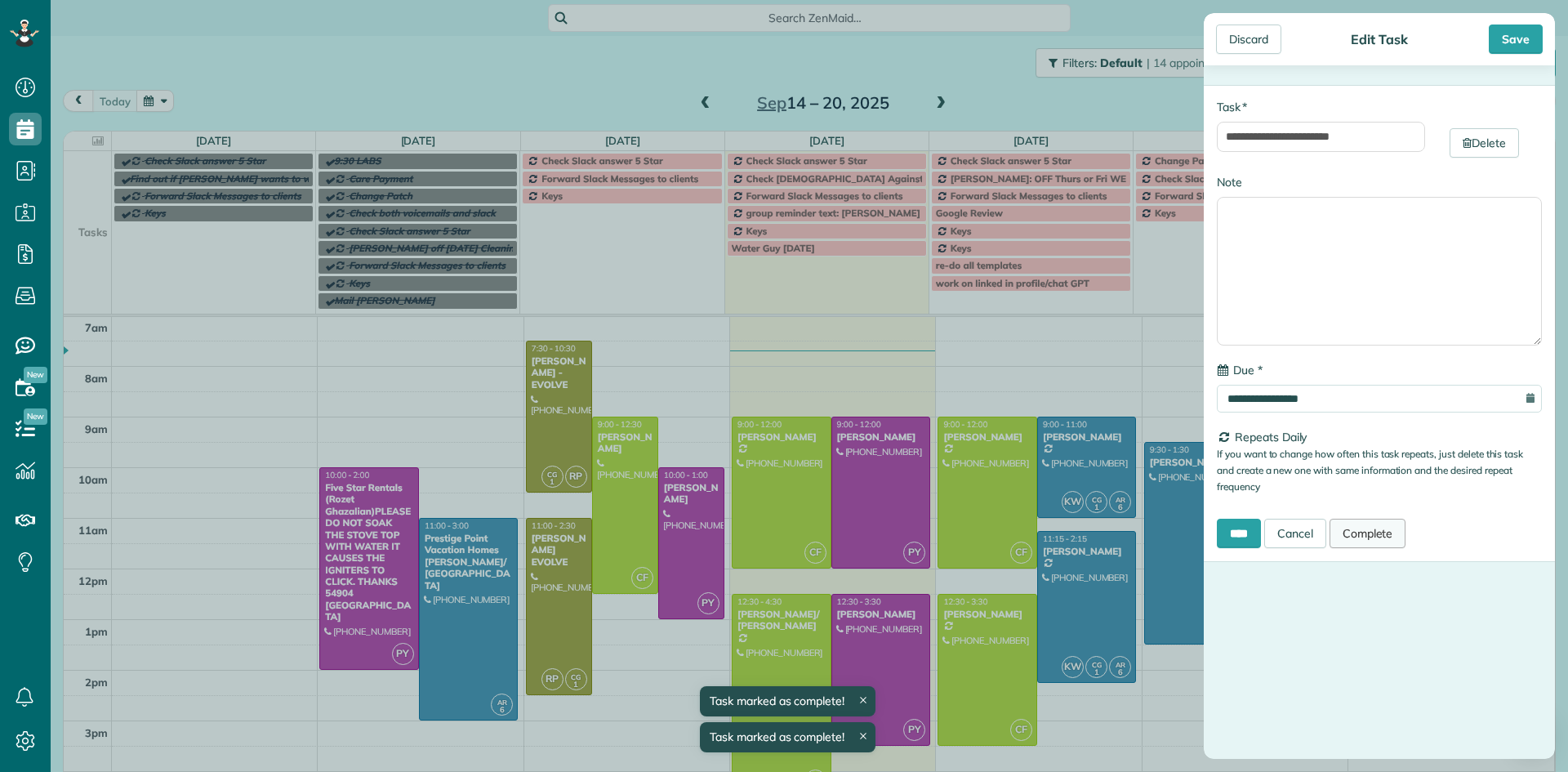
click at [1380, 538] on link "Complete" at bounding box center [1367, 533] width 76 height 30
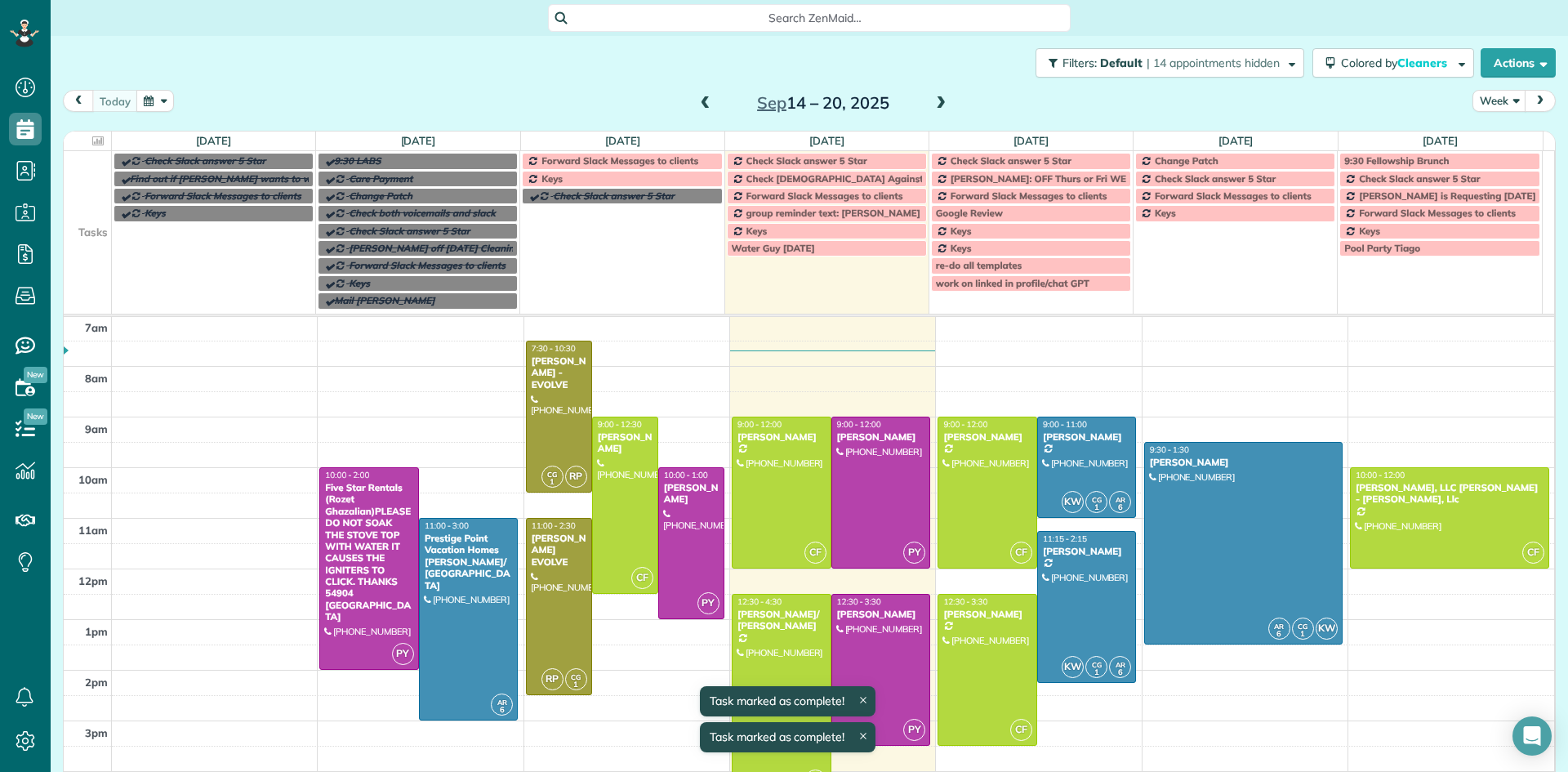
click at [642, 157] on span "Forward Slack Messages to clients" at bounding box center [620, 161] width 157 height 12
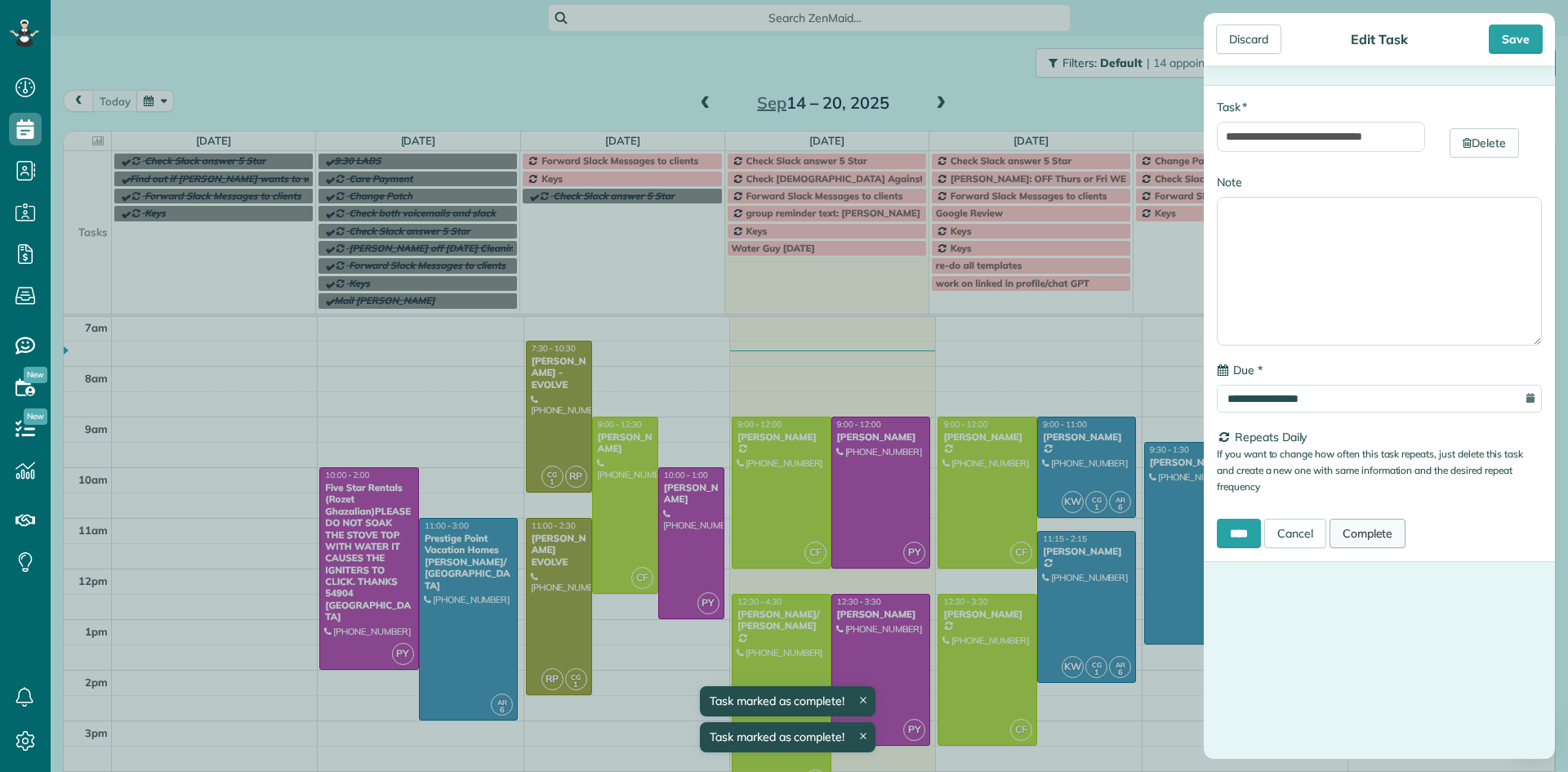
click at [1389, 523] on link "Complete" at bounding box center [1367, 533] width 76 height 30
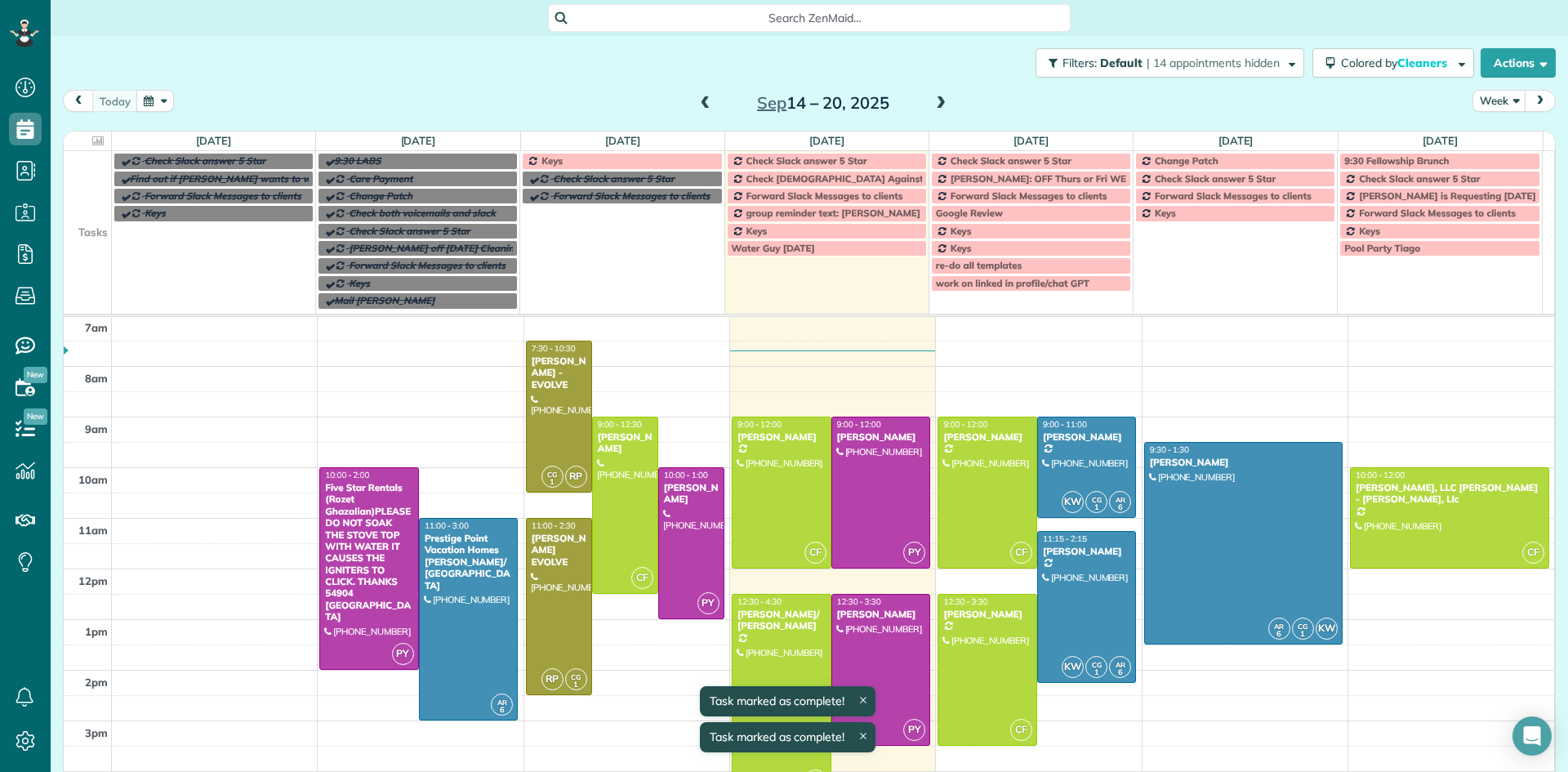
click at [580, 162] on div "Keys" at bounding box center [622, 161] width 190 height 11
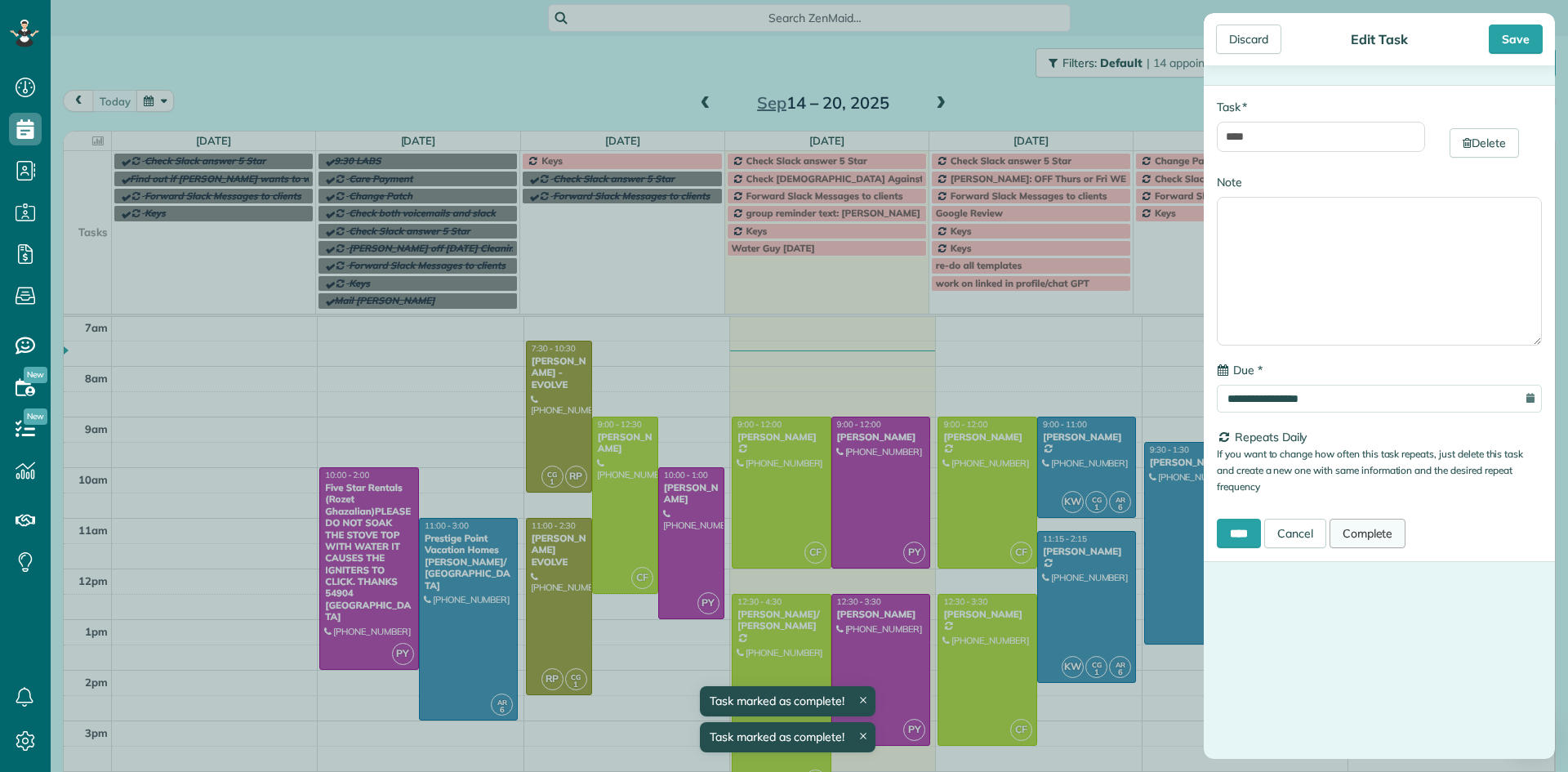
click at [1375, 537] on link "Complete" at bounding box center [1367, 533] width 76 height 30
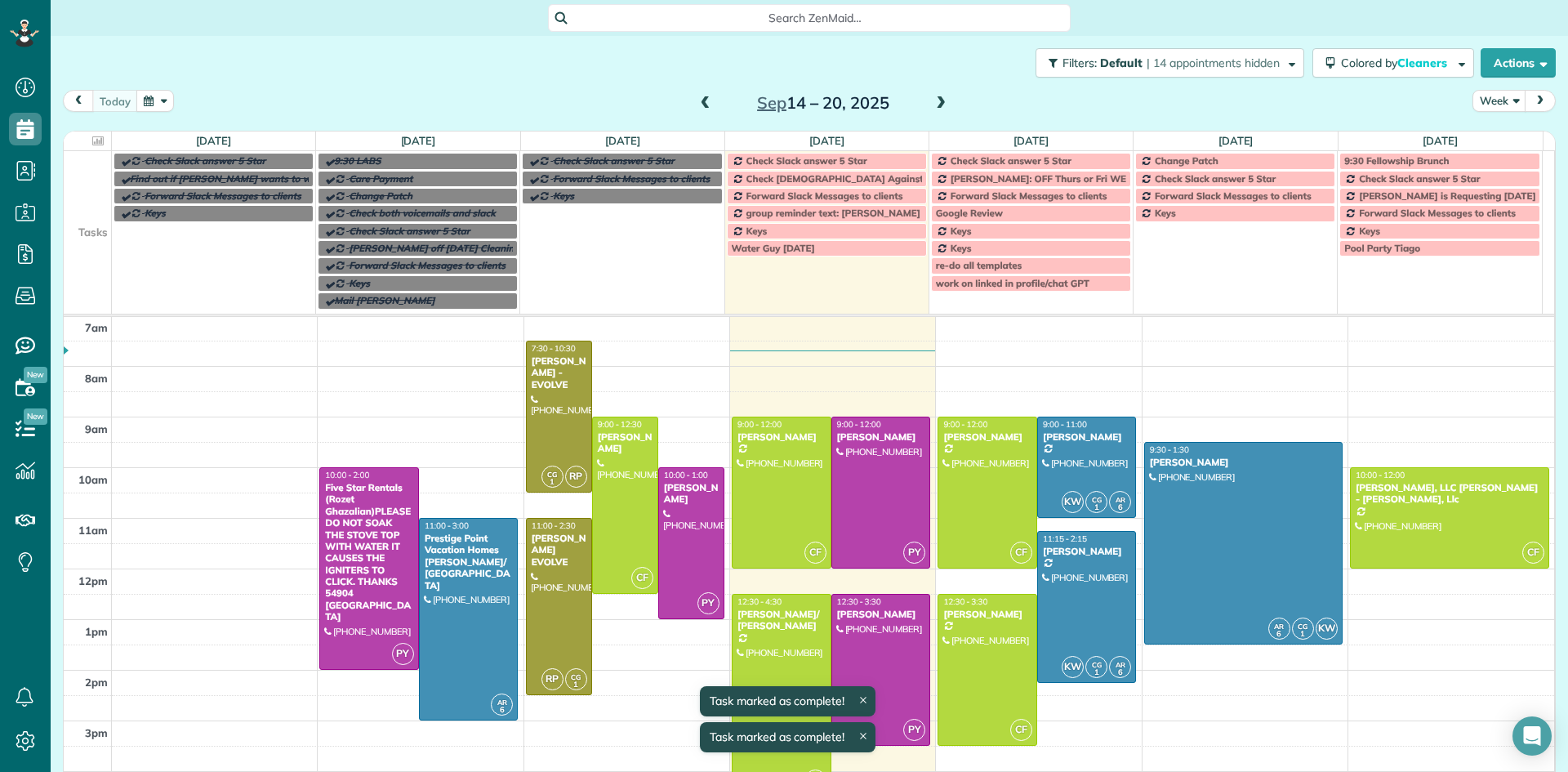
click at [781, 249] on span "Water Guy [DATE]" at bounding box center [774, 247] width 83 height 12
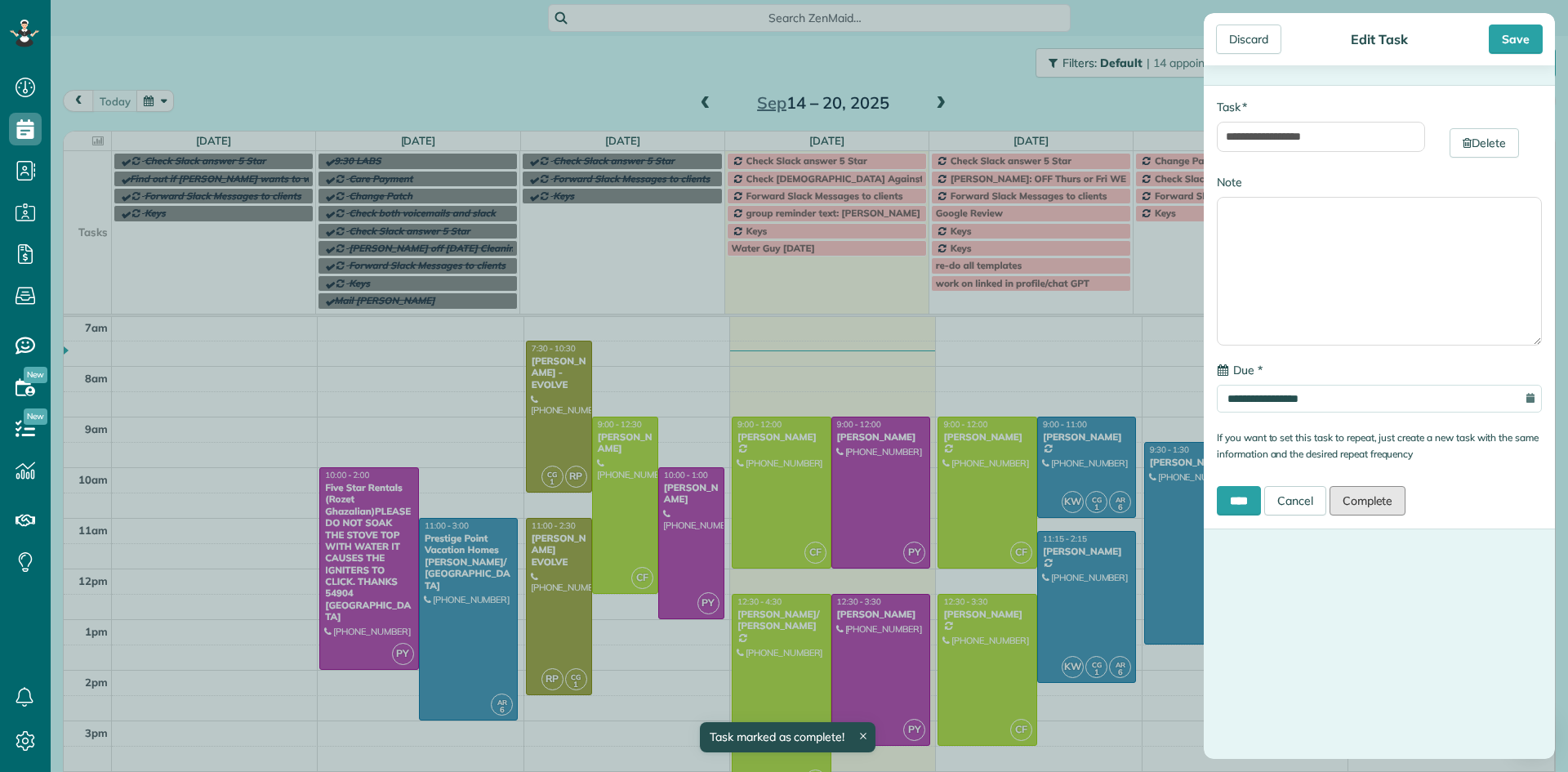
drag, startPoint x: 1366, startPoint y: 498, endPoint x: 1270, endPoint y: 432, distance: 116.5
click at [1366, 498] on link "Complete" at bounding box center [1367, 501] width 76 height 30
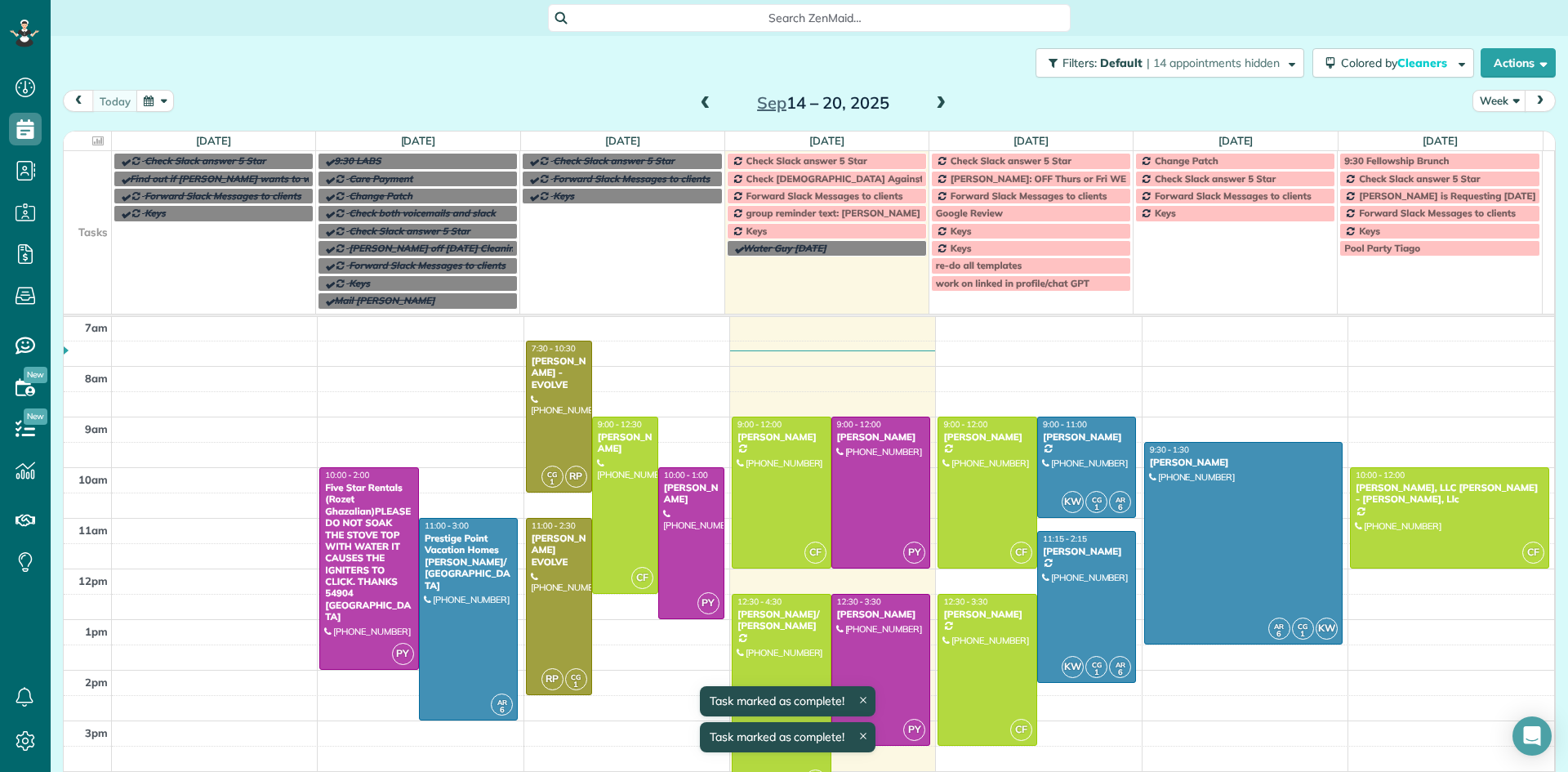
click at [844, 224] on link "Keys" at bounding box center [827, 231] width 200 height 16
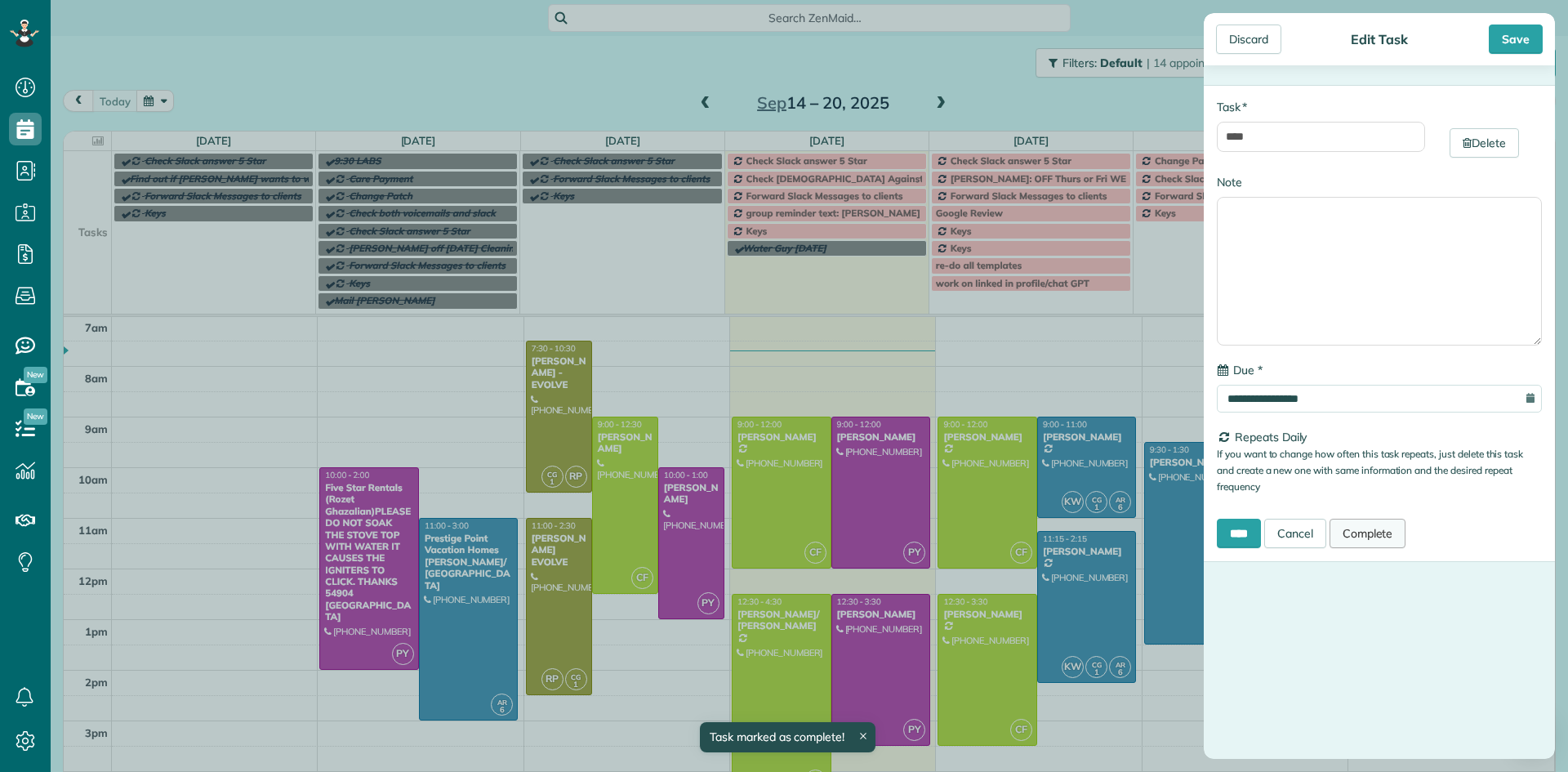
click at [1378, 532] on link "Complete" at bounding box center [1367, 533] width 76 height 30
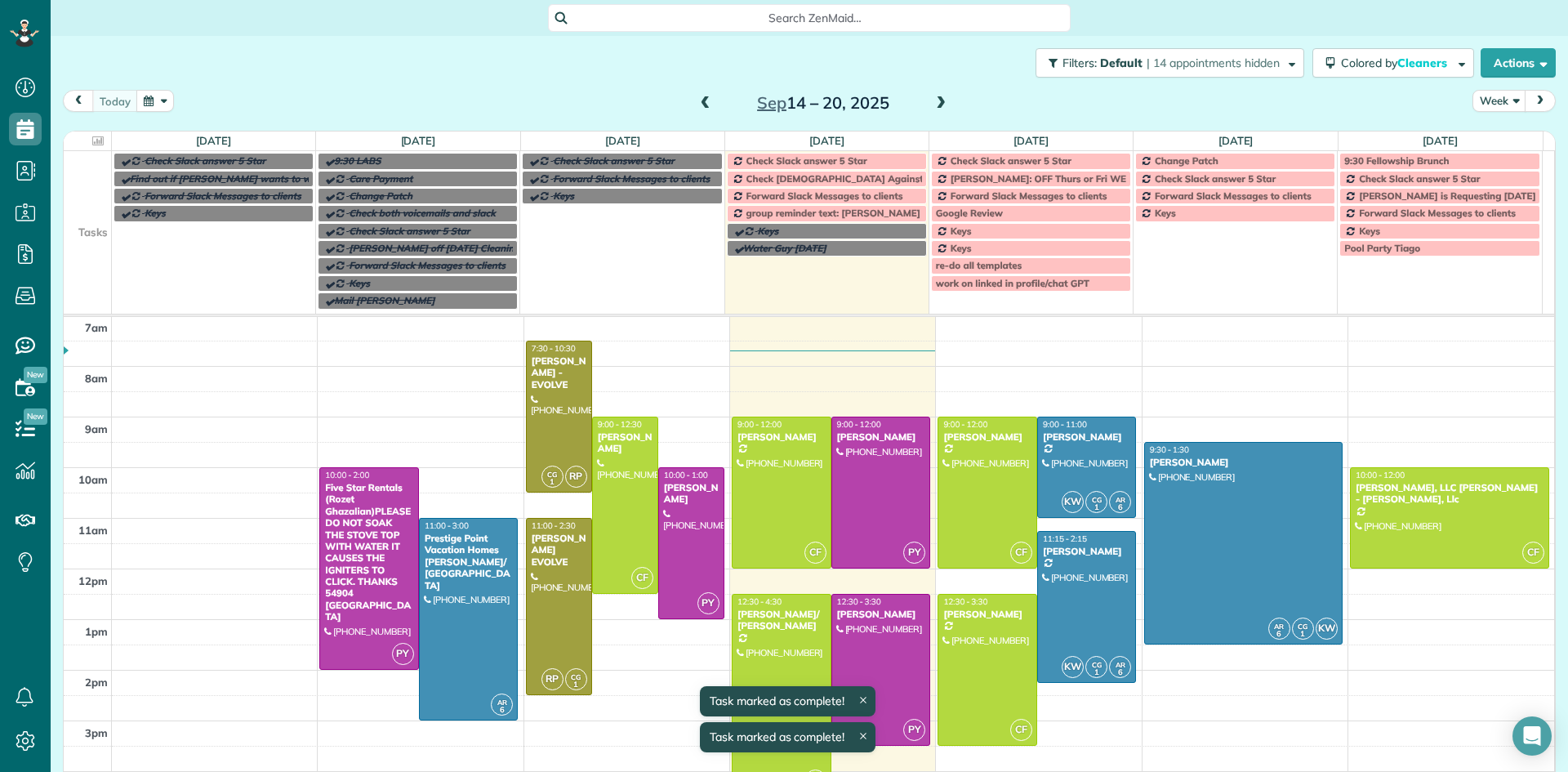
click at [866, 208] on span "group reminder text: [PERSON_NAME]" at bounding box center [833, 213] width 174 height 12
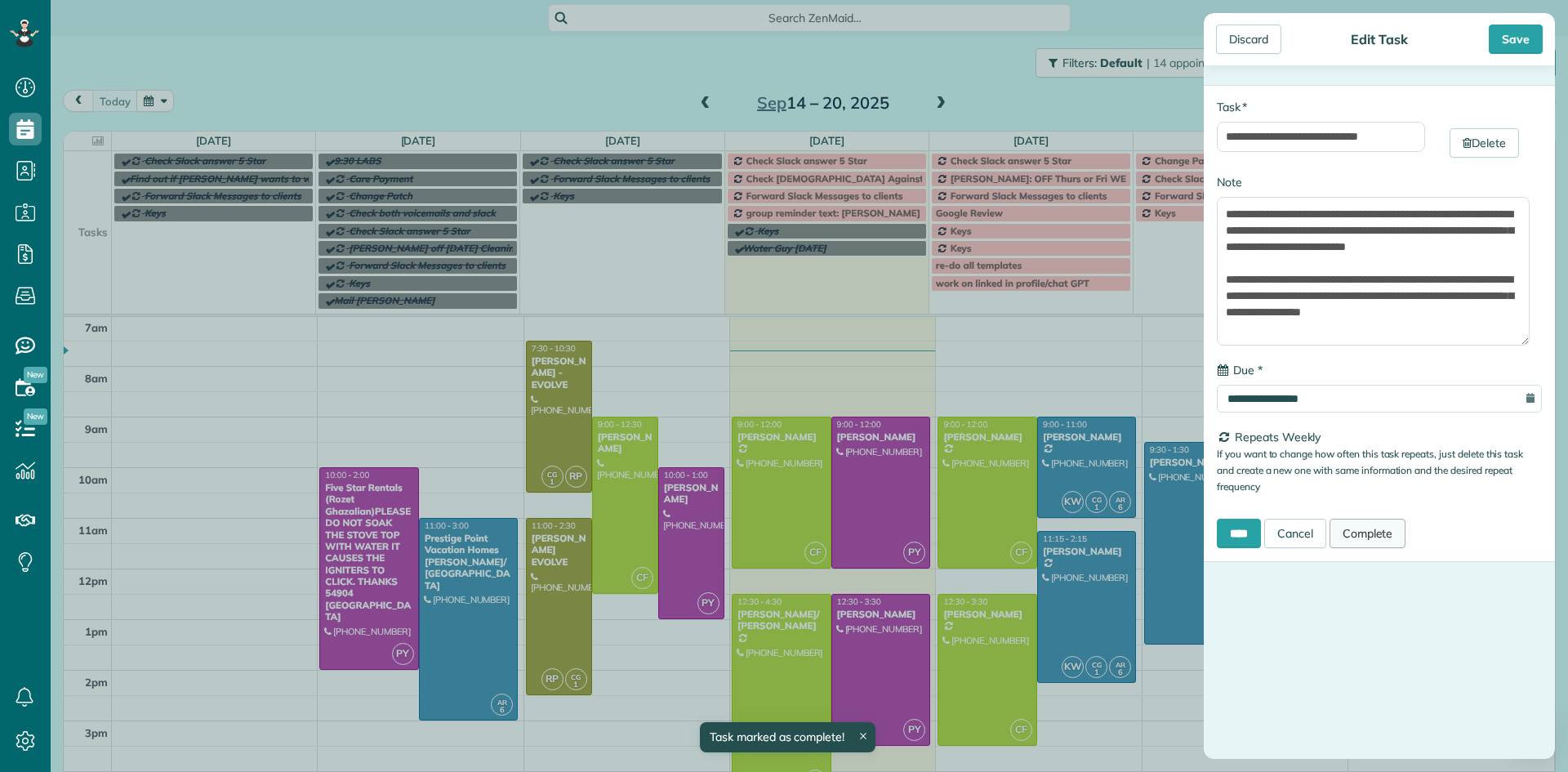
click at [1392, 531] on link "Complete" at bounding box center [1367, 533] width 76 height 30
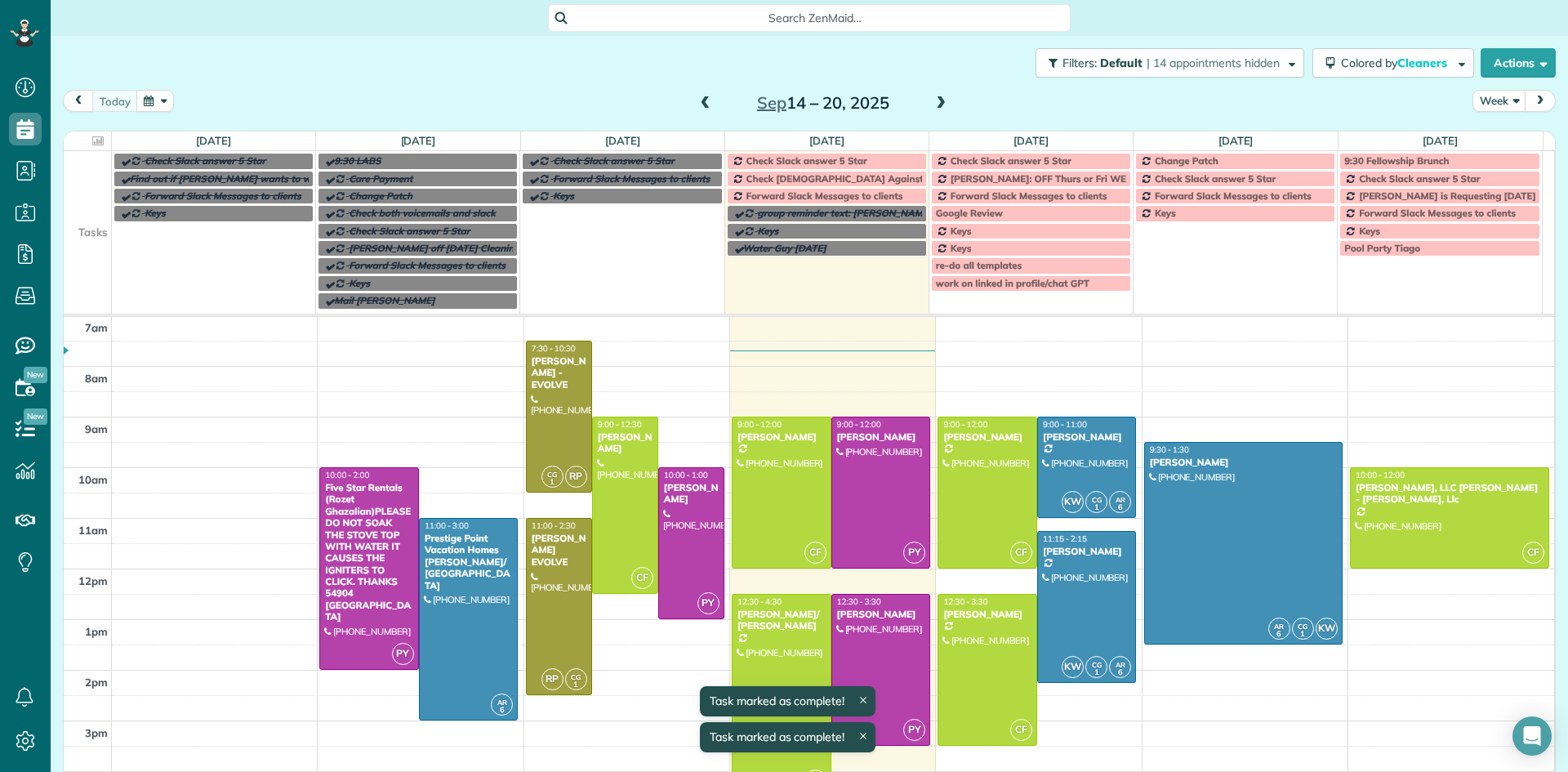
click at [814, 197] on span "Forward Slack Messages to clients" at bounding box center [825, 195] width 157 height 12
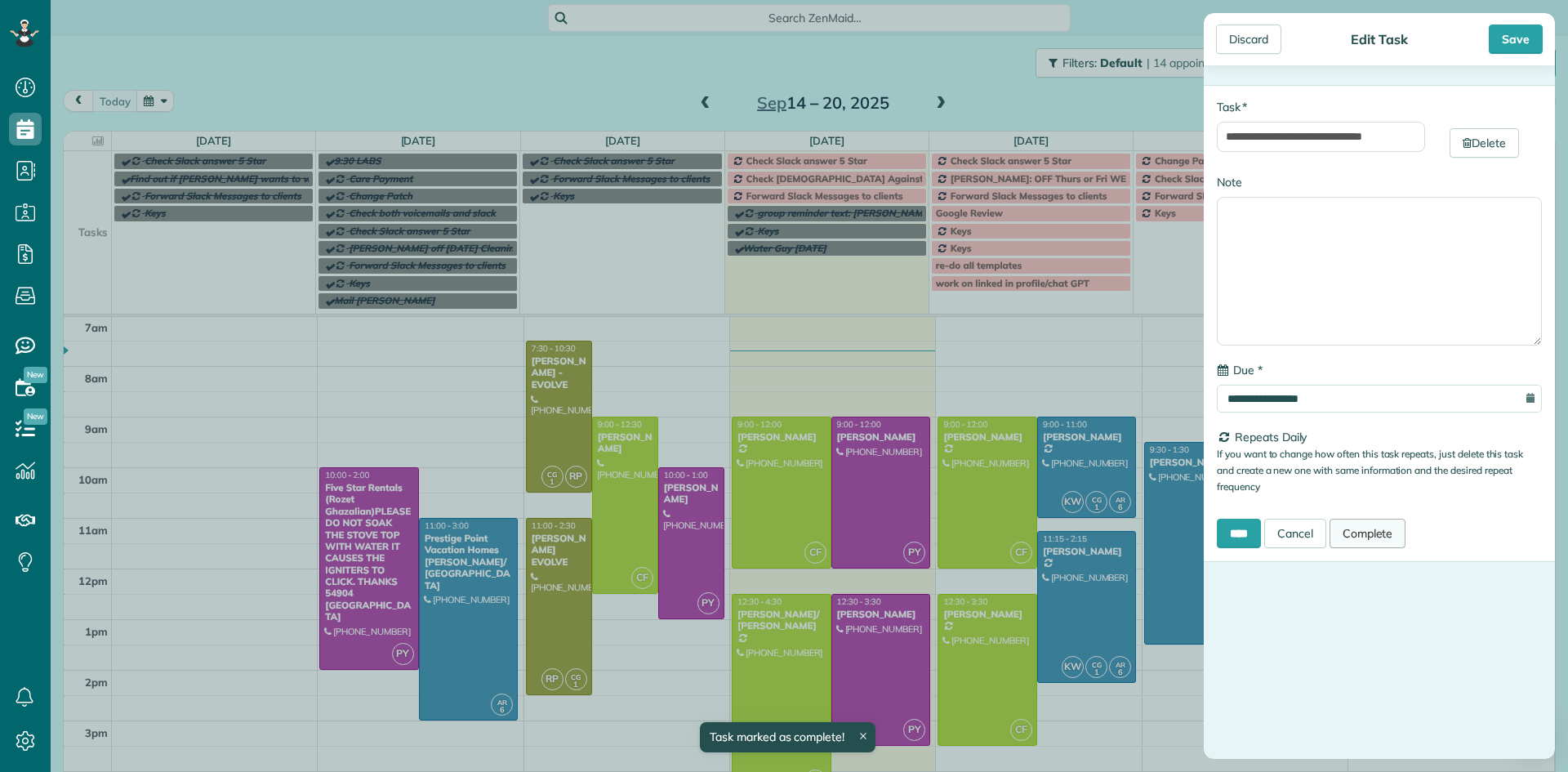
click at [1367, 527] on link "Complete" at bounding box center [1367, 533] width 76 height 30
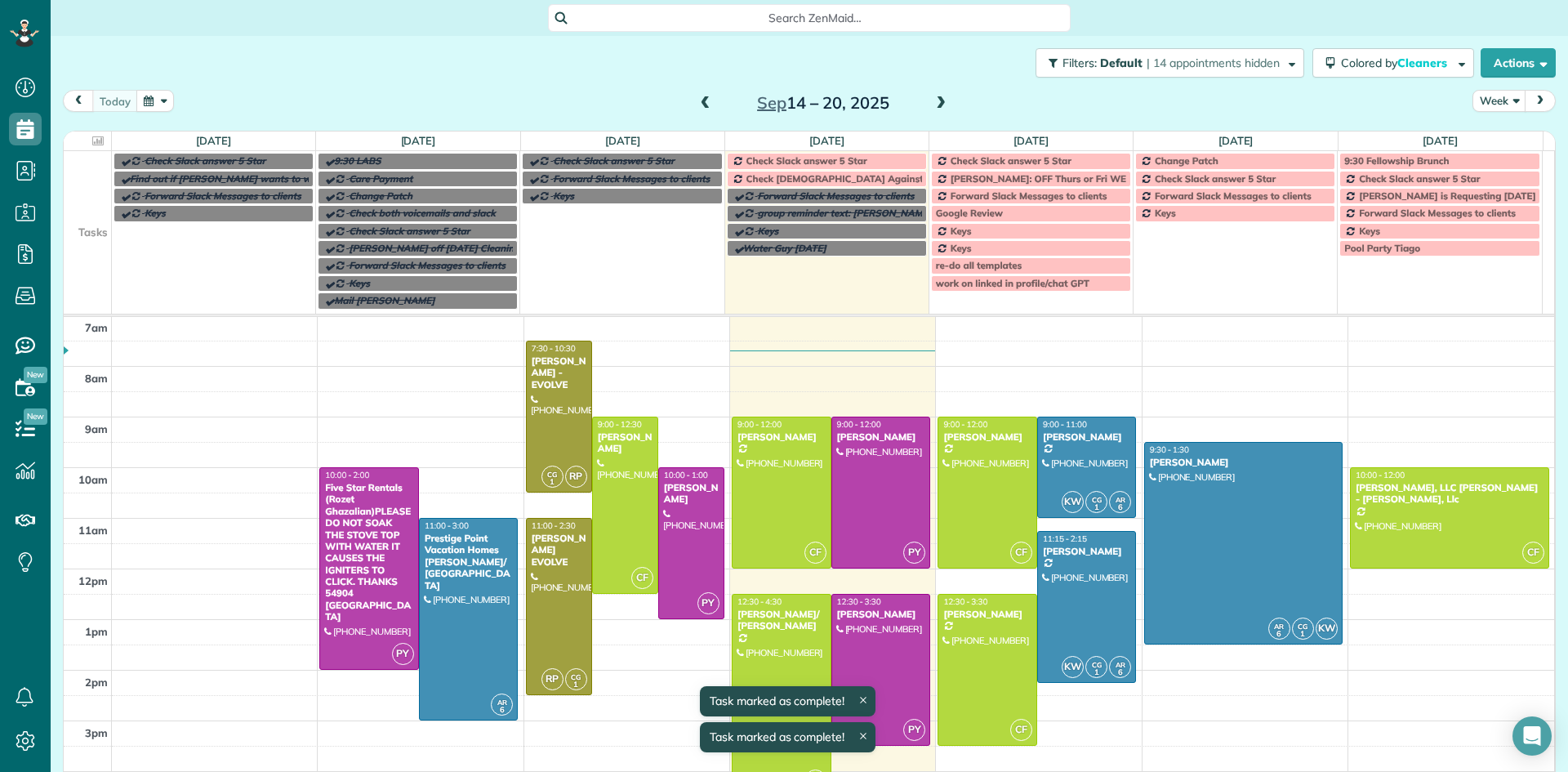
click at [805, 179] on span "Check [DEMOGRAPHIC_DATA] Against Spreadsheet" at bounding box center [865, 178] width 237 height 12
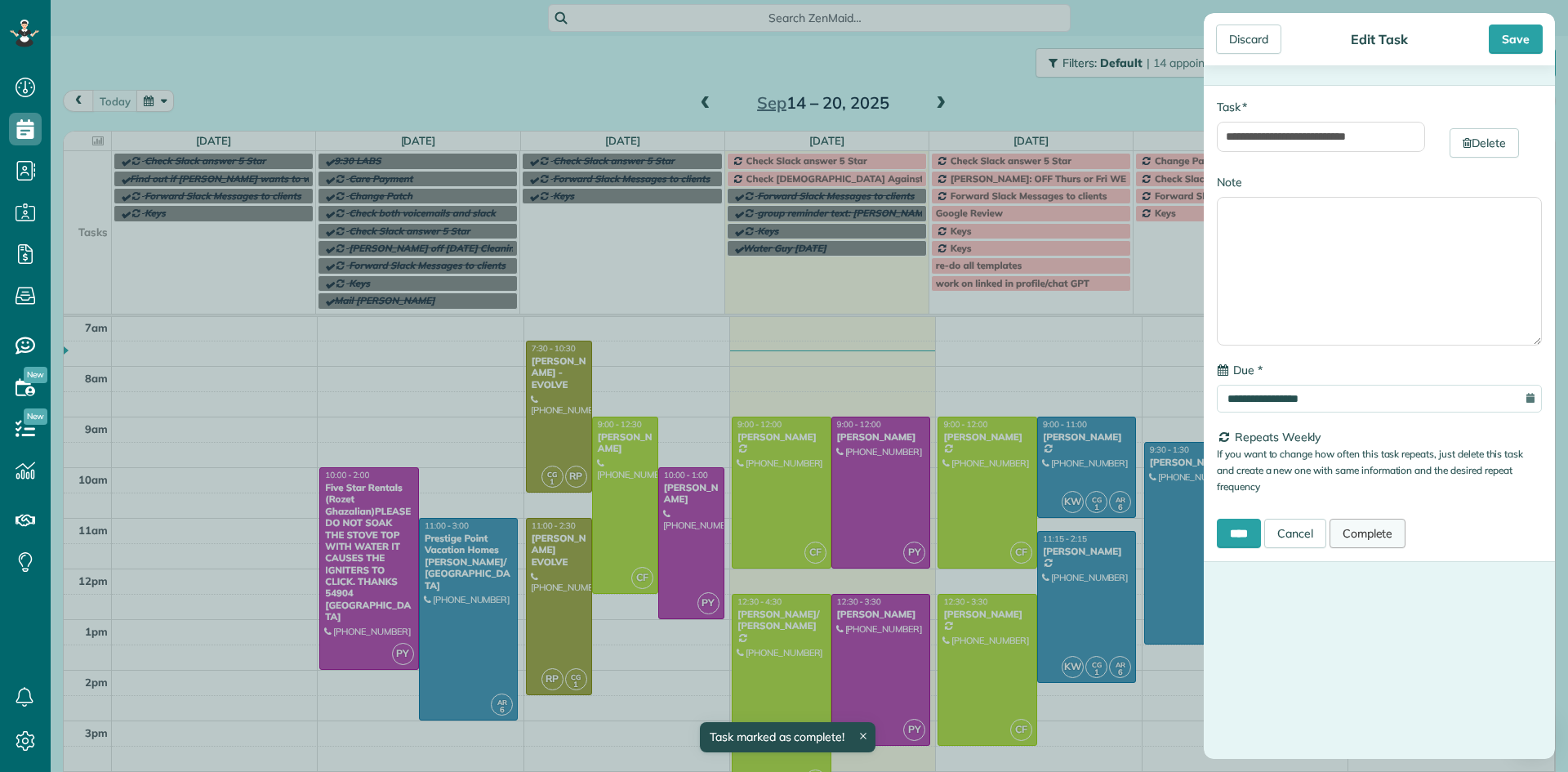
click at [1398, 534] on link "Complete" at bounding box center [1367, 533] width 76 height 30
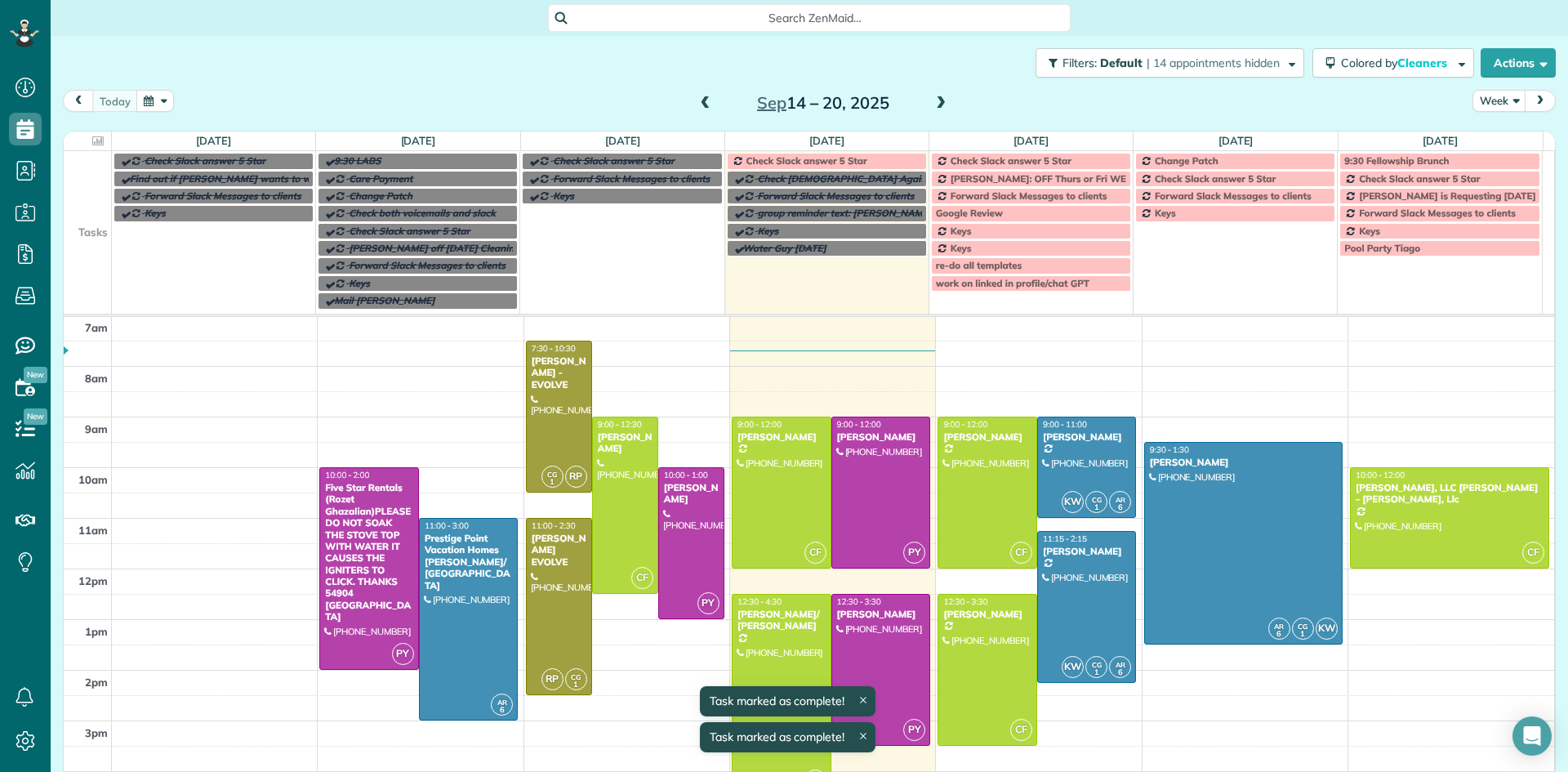
click at [870, 163] on div "Check Slack answer 5 Star" at bounding box center [827, 161] width 190 height 11
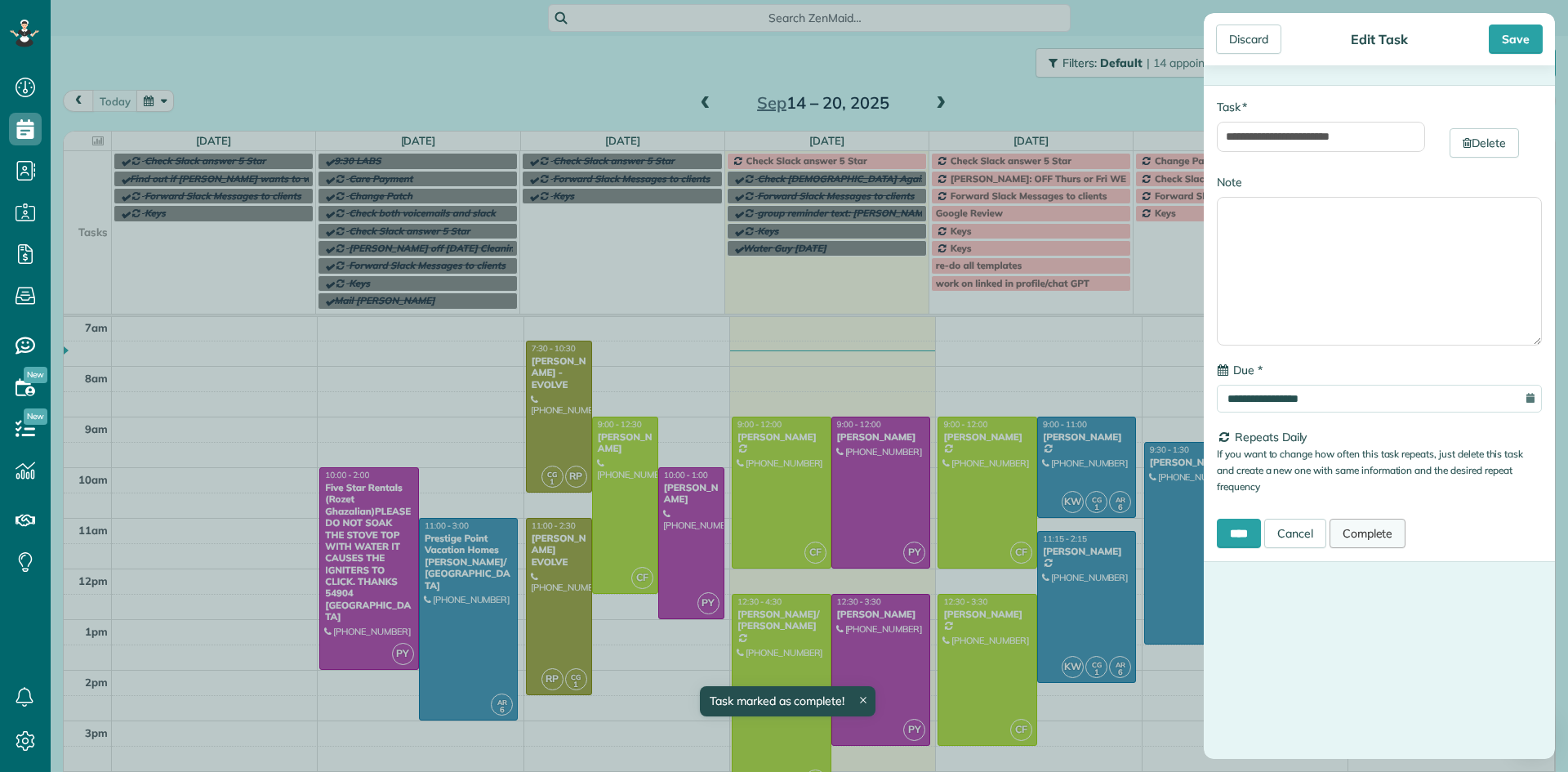
click at [1380, 526] on link "Complete" at bounding box center [1367, 533] width 76 height 30
